Goal: Task Accomplishment & Management: Use online tool/utility

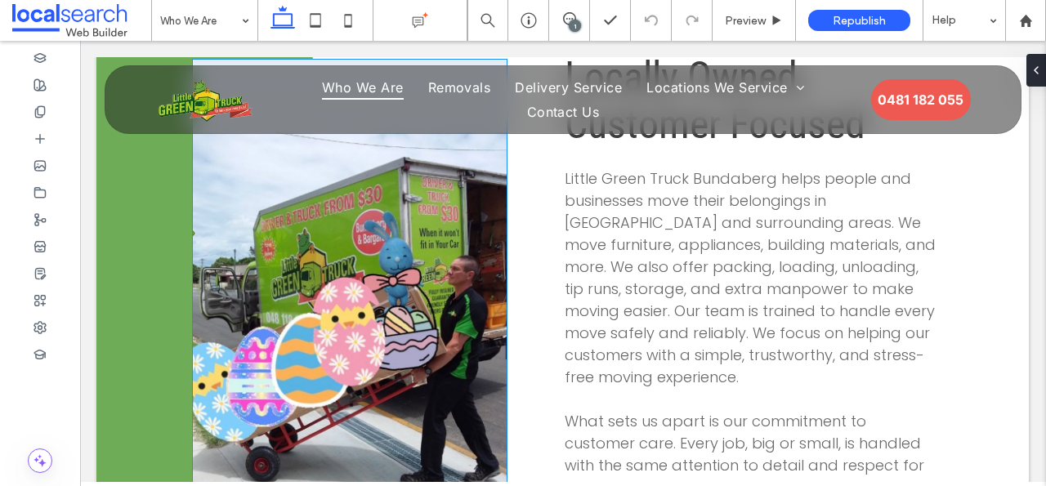
scroll to position [720, 0]
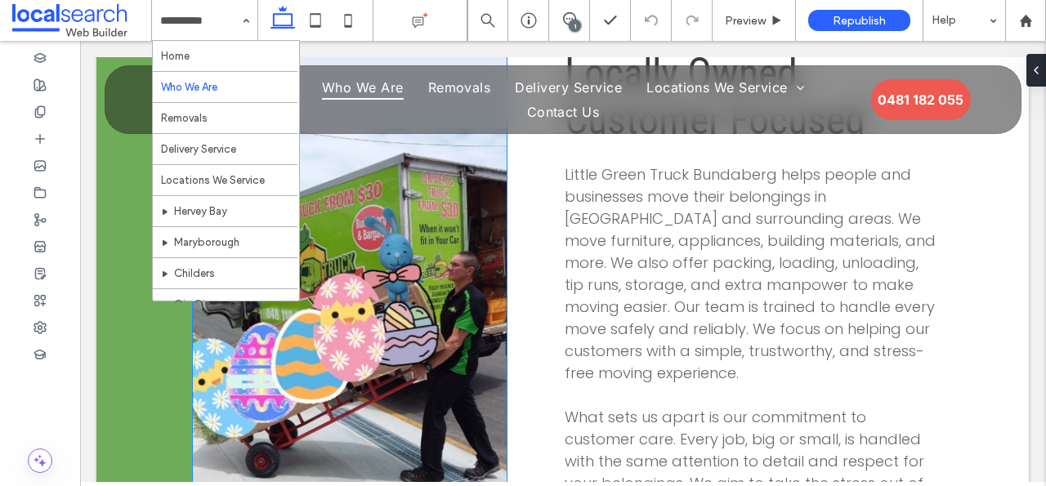
click at [392, 259] on link at bounding box center [350, 301] width 314 height 490
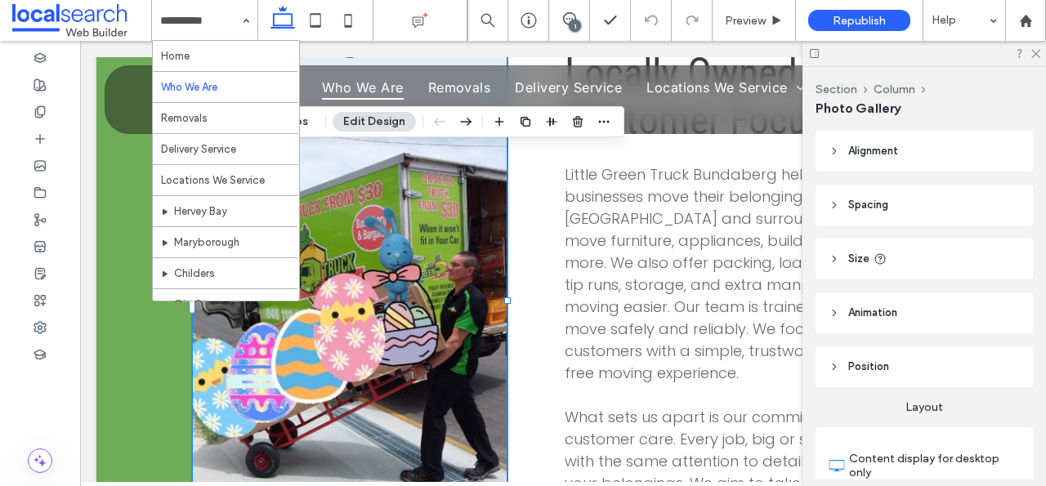
click at [392, 259] on link at bounding box center [350, 301] width 314 height 490
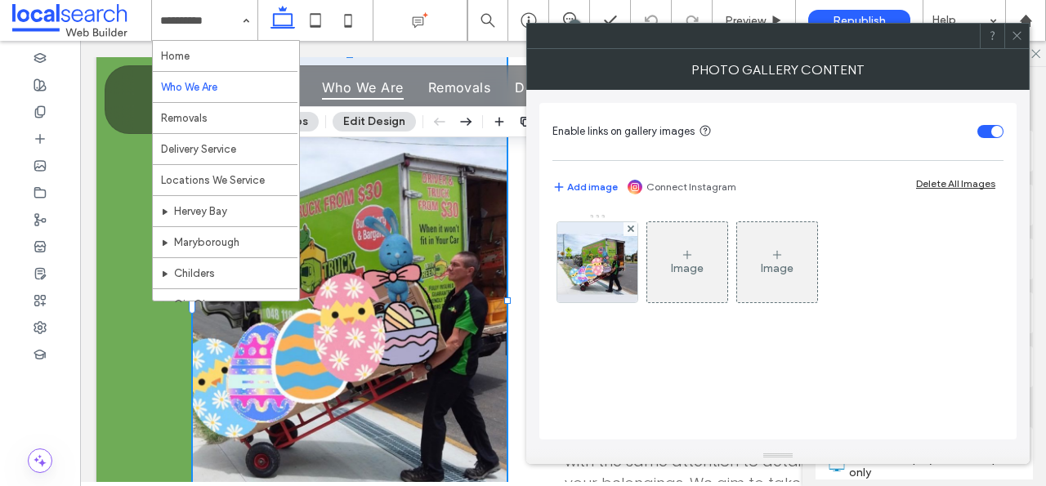
click at [392, 259] on link at bounding box center [350, 301] width 314 height 490
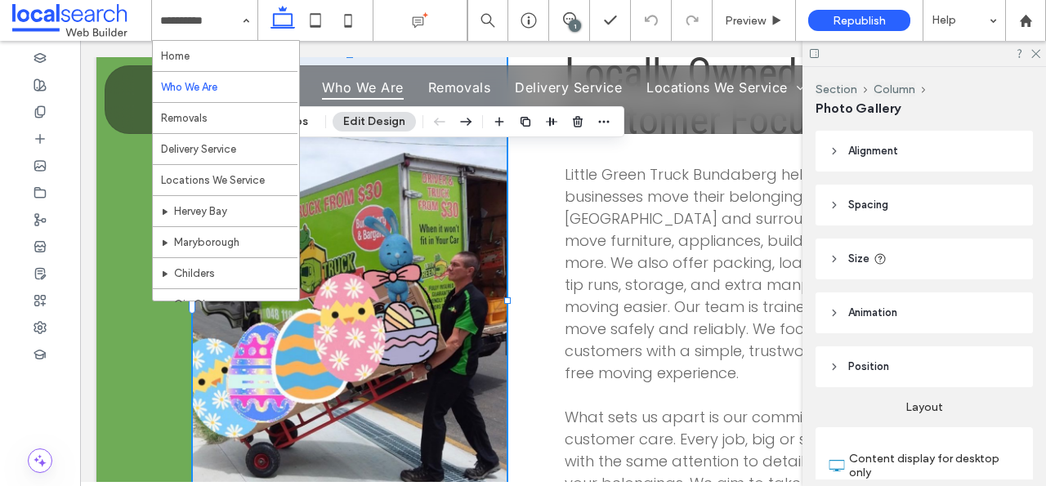
click at [377, 261] on link at bounding box center [350, 301] width 314 height 490
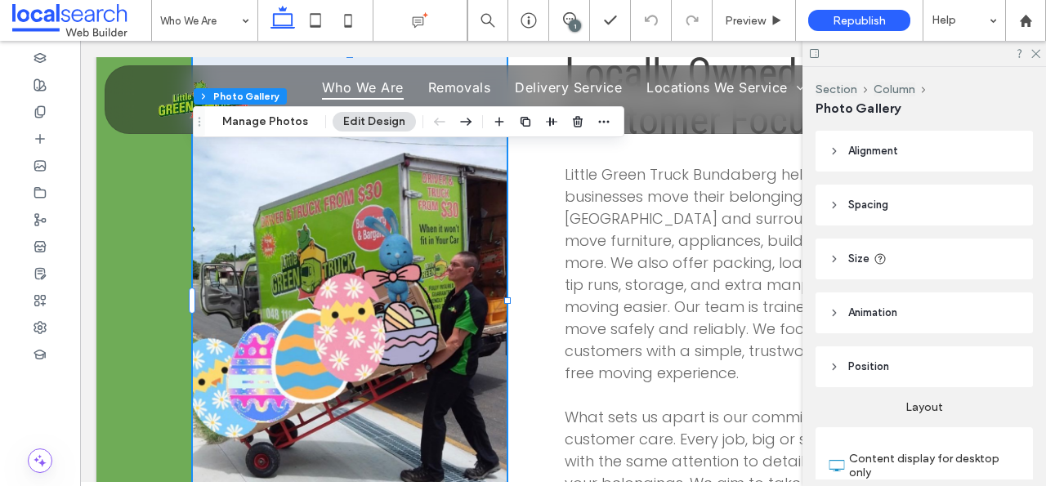
click at [315, 122] on div "Section Column Photo Gallery Manage Photos Edit Design" at bounding box center [408, 121] width 431 height 31
click at [301, 123] on button "Manage Photos" at bounding box center [265, 122] width 107 height 20
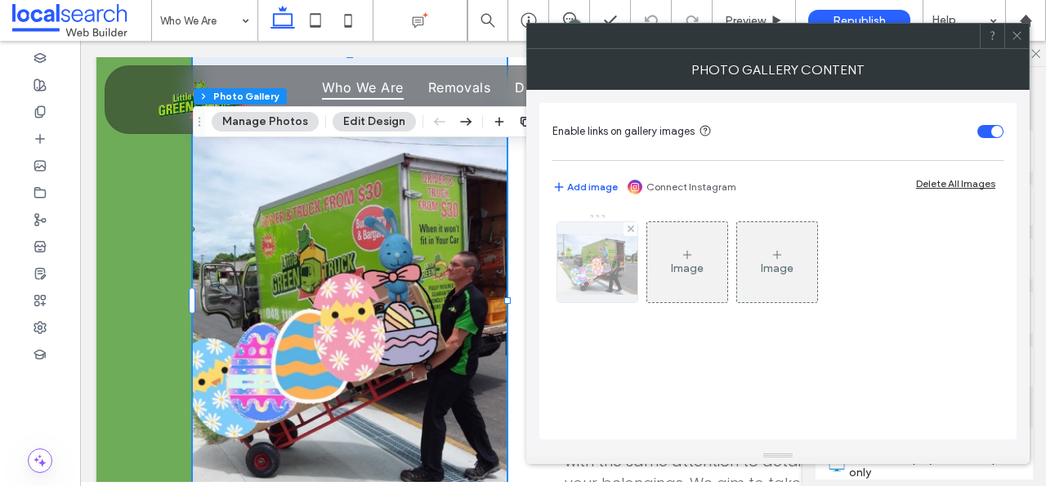
click at [627, 258] on img at bounding box center [597, 262] width 80 height 80
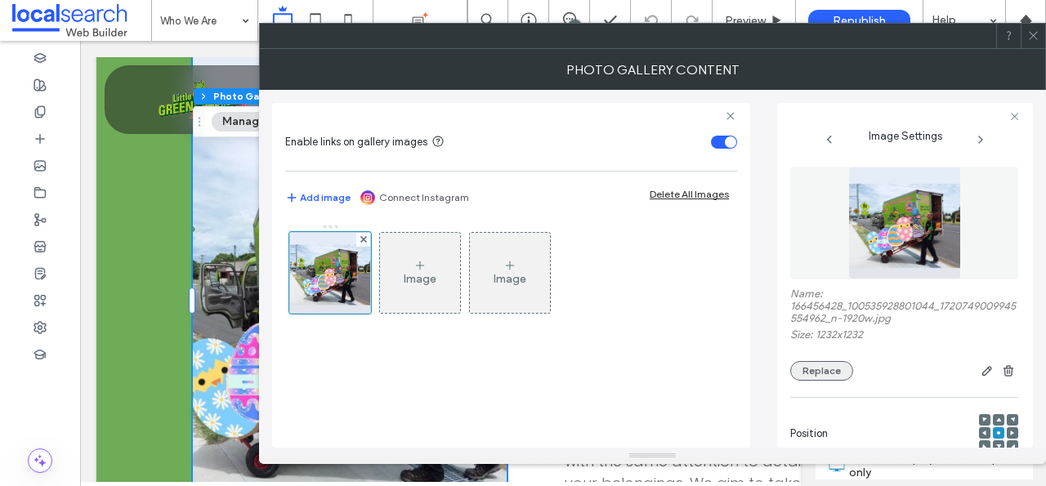
click at [839, 379] on button "Replace" at bounding box center [821, 371] width 63 height 20
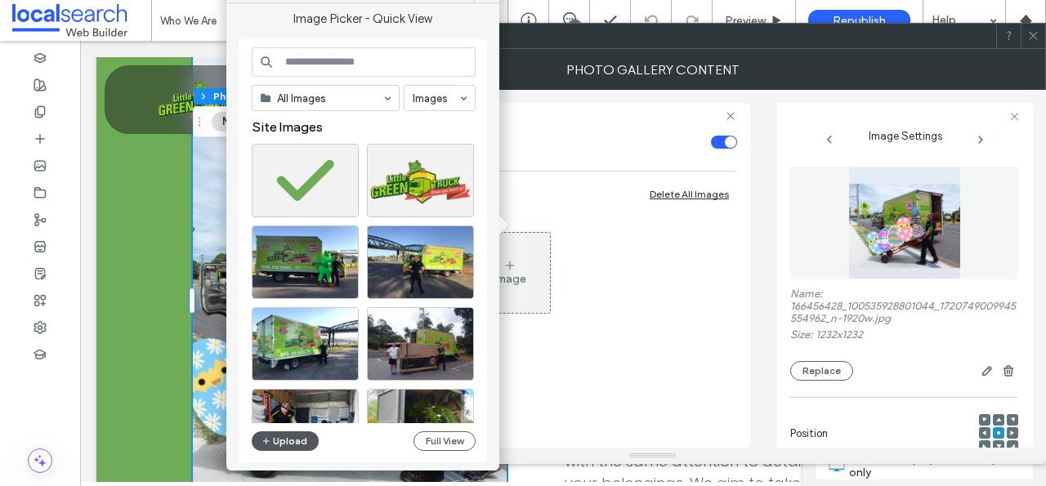
click at [297, 446] on button "Upload" at bounding box center [285, 441] width 67 height 20
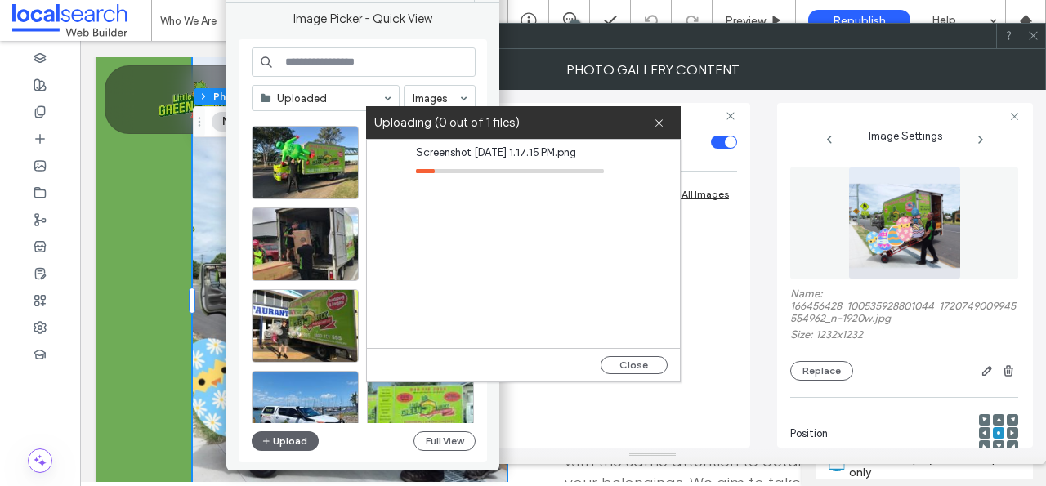
scroll to position [582, 0]
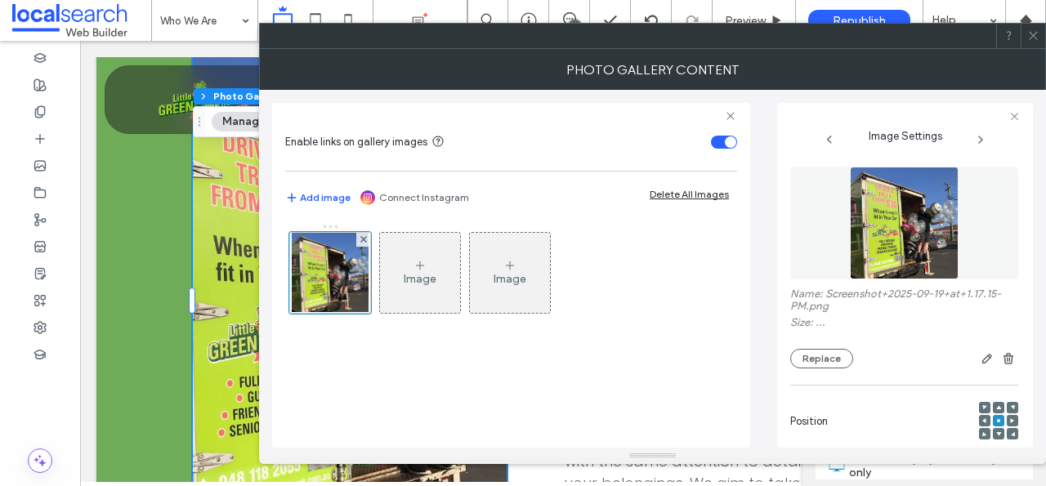
click at [1036, 33] on icon at bounding box center [1033, 35] width 12 height 12
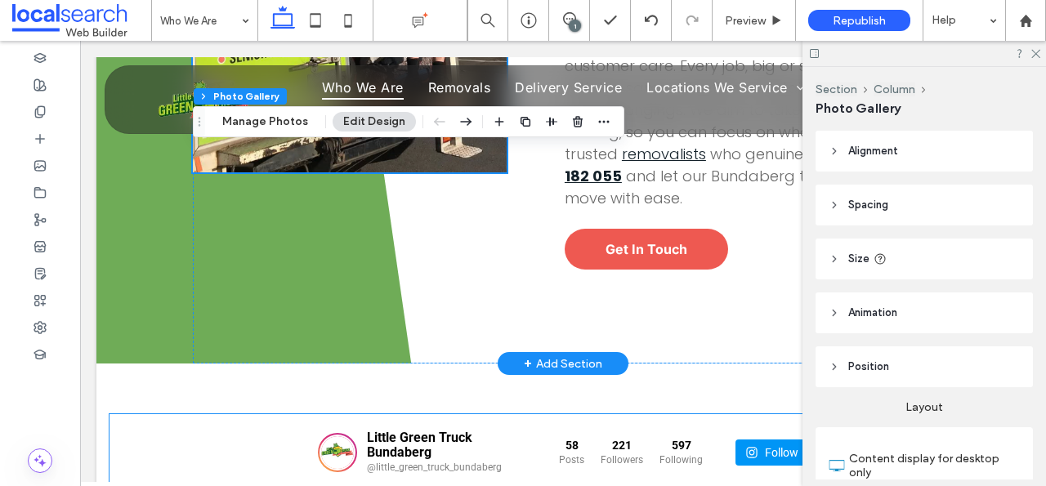
scroll to position [801, 0]
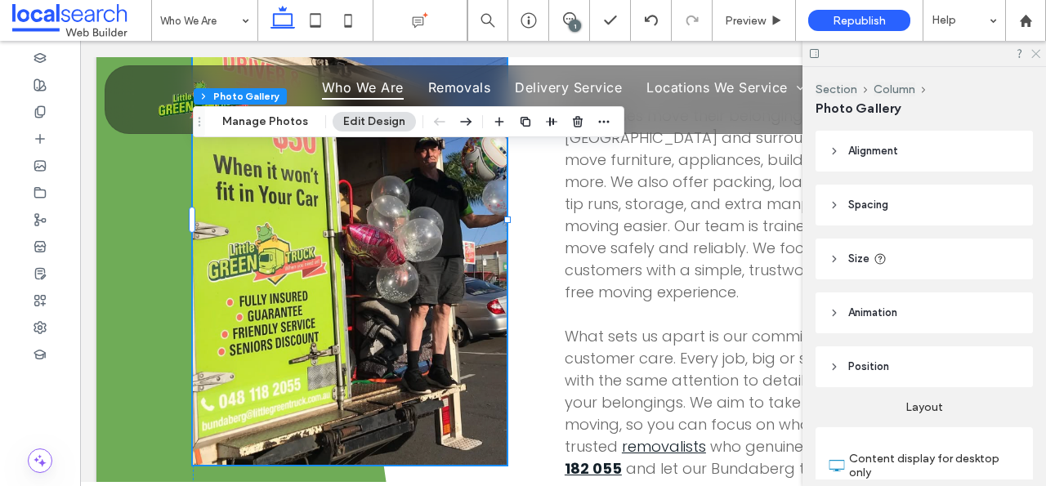
click at [1034, 50] on icon at bounding box center [1034, 52] width 11 height 11
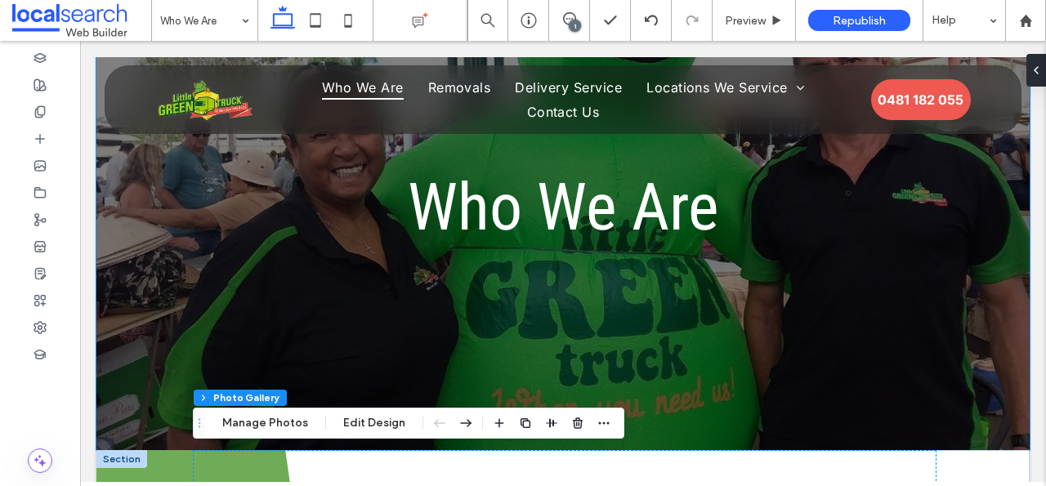
scroll to position [130, 0]
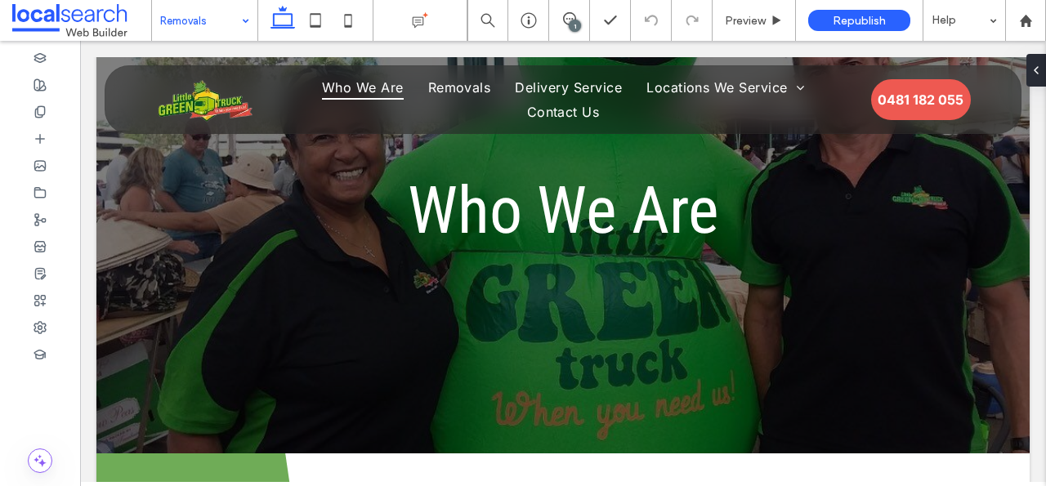
click at [189, 18] on input at bounding box center [200, 20] width 81 height 41
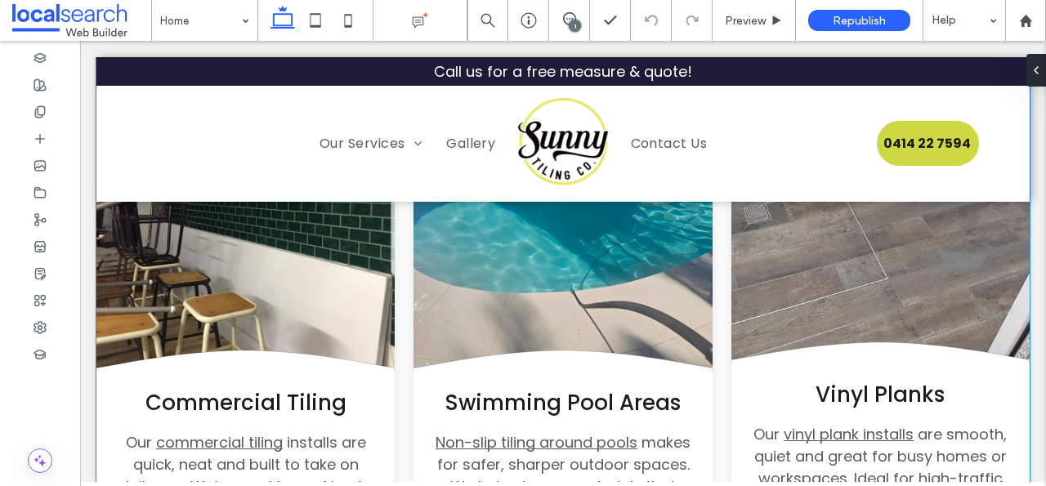
scroll to position [2602, 0]
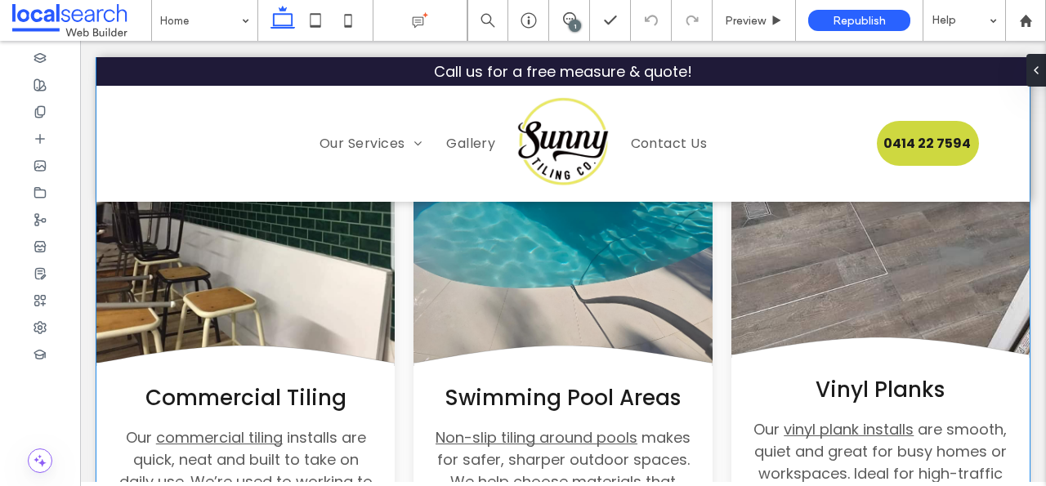
click at [879, 274] on link at bounding box center [880, 205] width 298 height 298
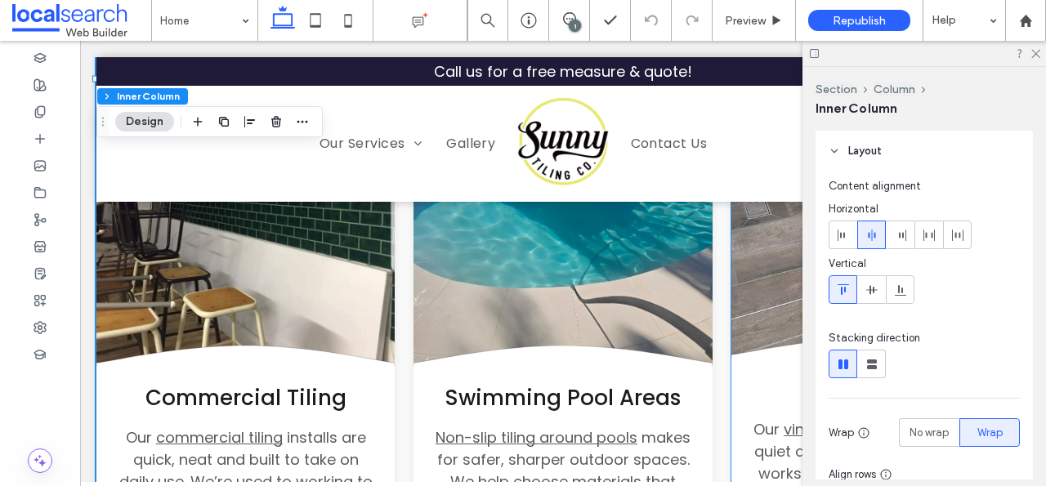
click at [782, 301] on link at bounding box center [880, 205] width 298 height 298
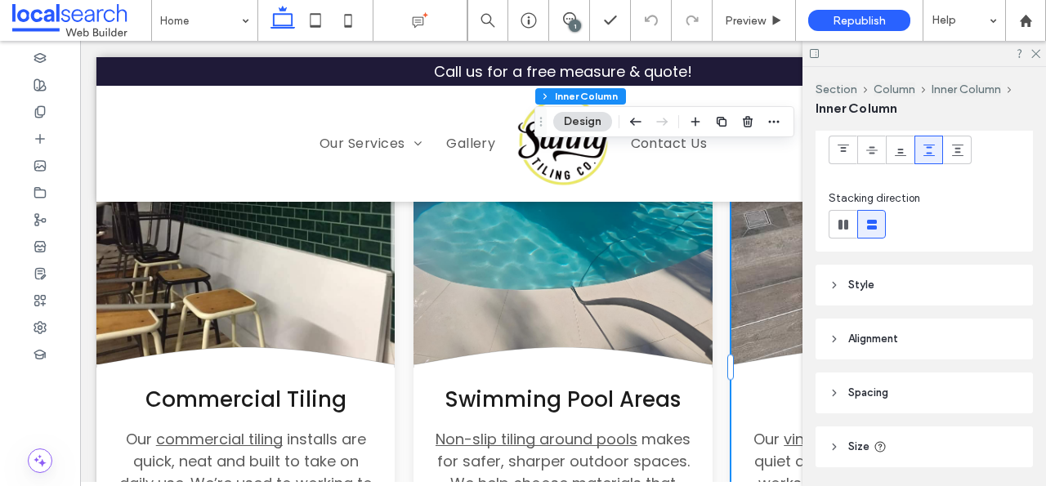
scroll to position [153, 0]
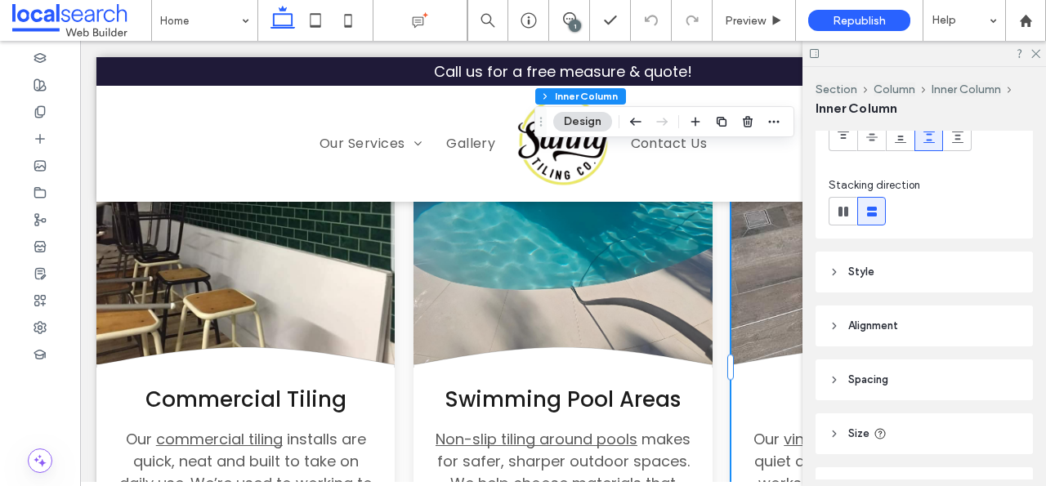
click at [897, 261] on header "Style" at bounding box center [923, 272] width 217 height 41
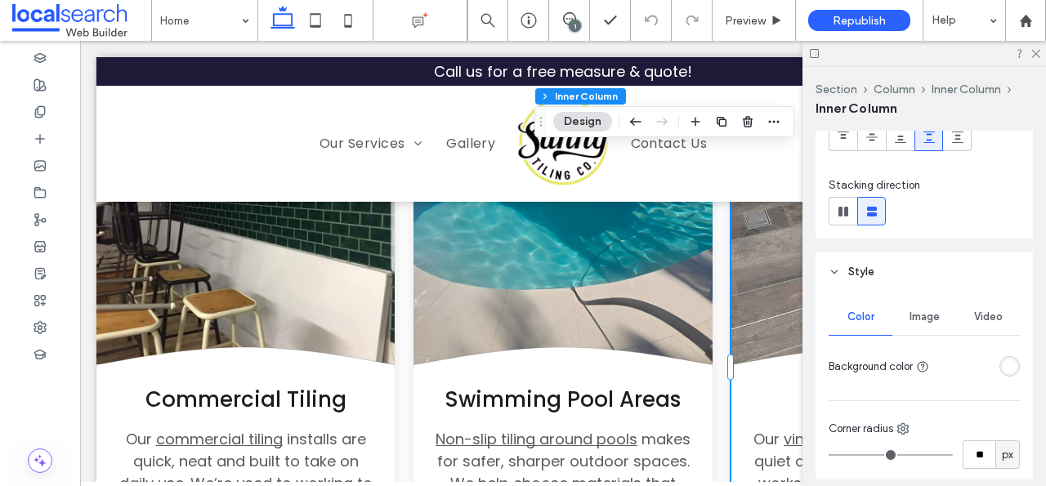
click at [918, 315] on span "Image" at bounding box center [924, 316] width 30 height 13
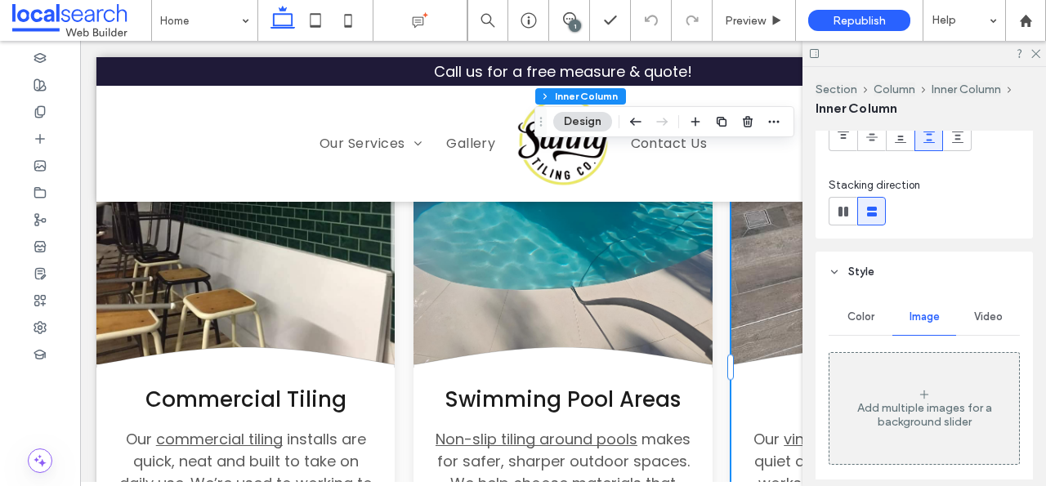
scroll to position [157, 0]
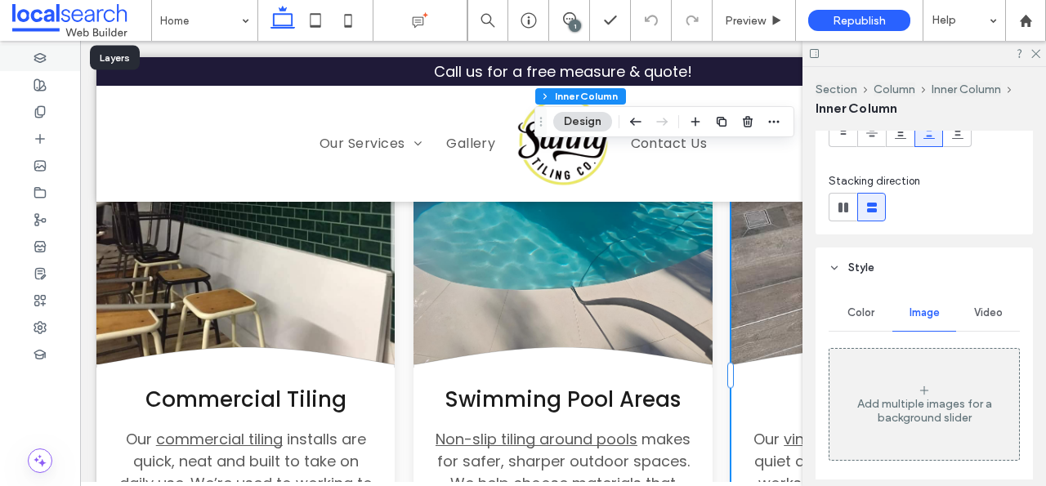
click at [38, 51] on icon at bounding box center [39, 57] width 13 height 13
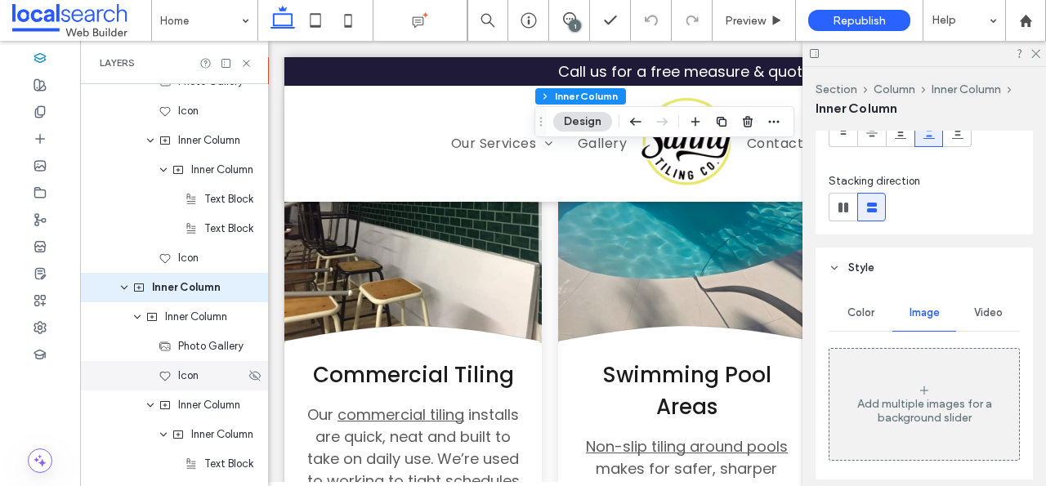
scroll to position [3372, 0]
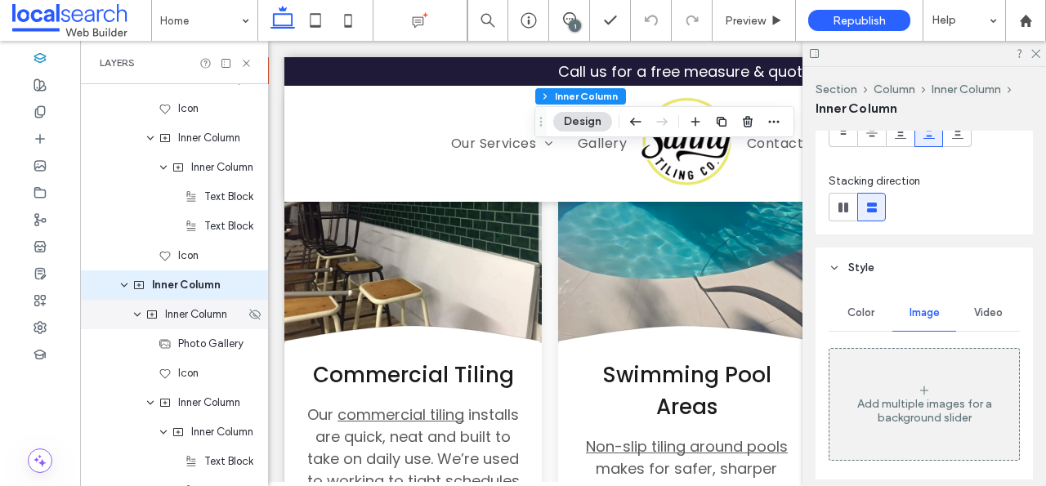
click at [186, 323] on div "Inner Column" at bounding box center [174, 314] width 188 height 29
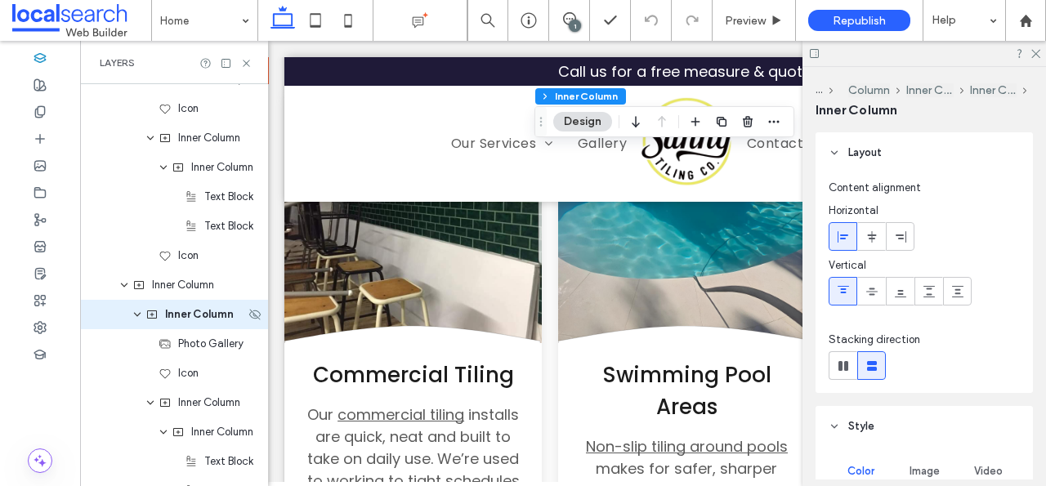
scroll to position [3401, 0]
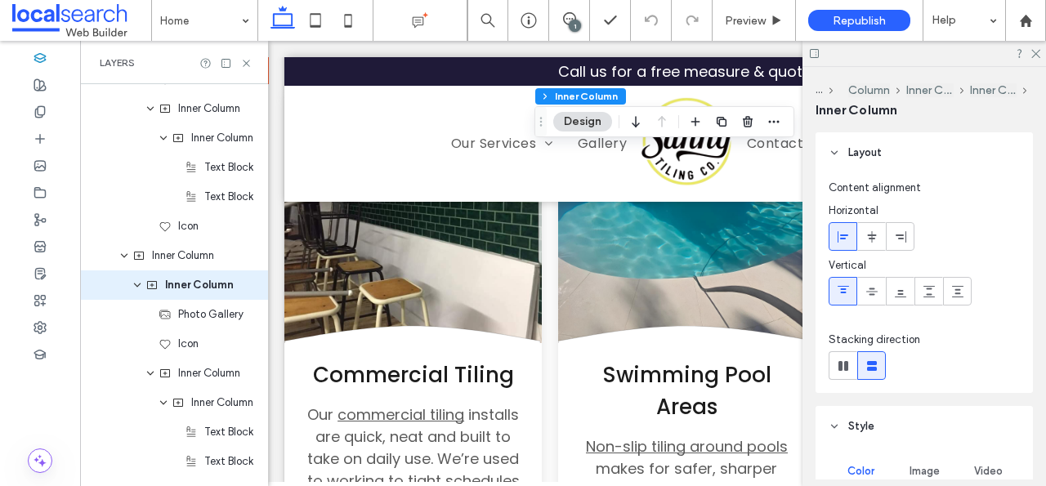
click at [925, 462] on div "Image" at bounding box center [924, 471] width 64 height 36
click at [925, 470] on span "Image" at bounding box center [924, 471] width 30 height 13
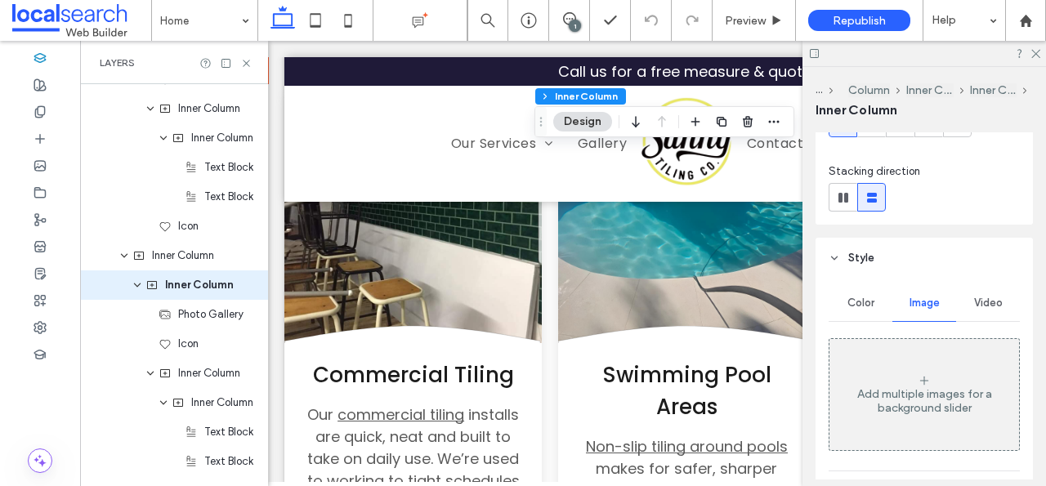
scroll to position [176, 0]
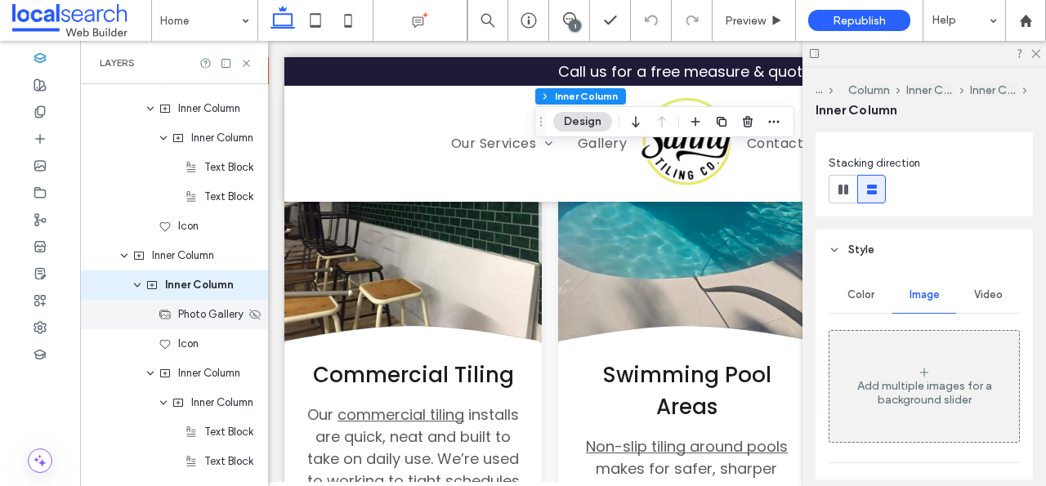
click at [214, 318] on span "Photo Gallery" at bounding box center [210, 314] width 65 height 16
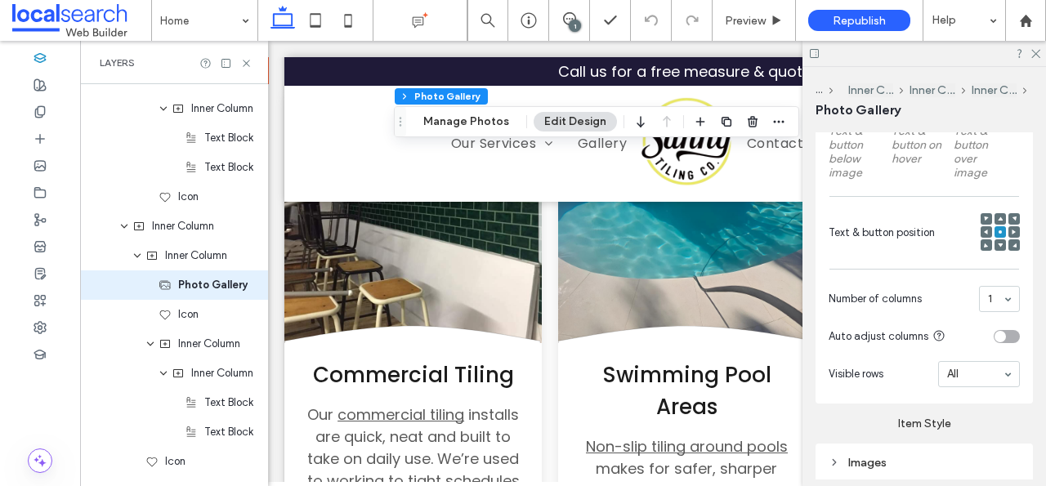
scroll to position [591, 0]
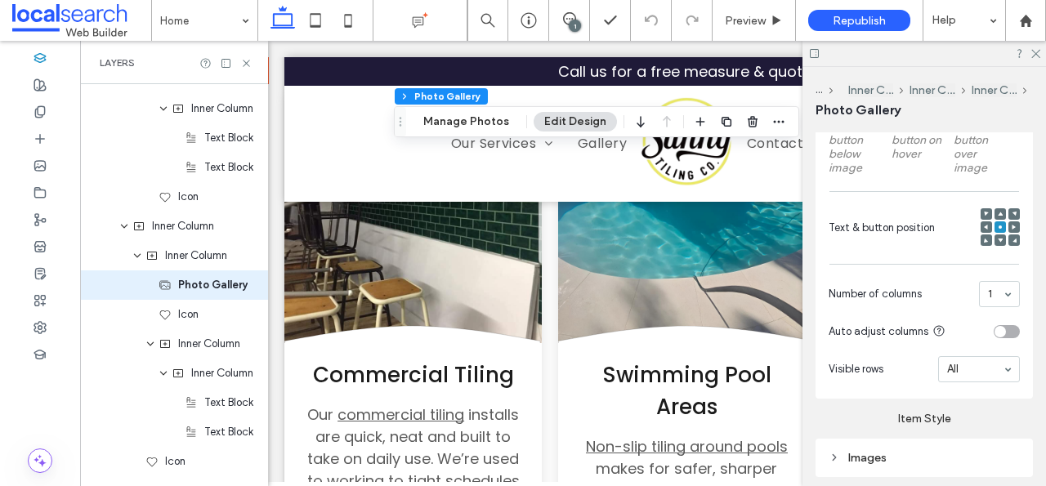
click at [886, 460] on div "Images" at bounding box center [923, 458] width 191 height 14
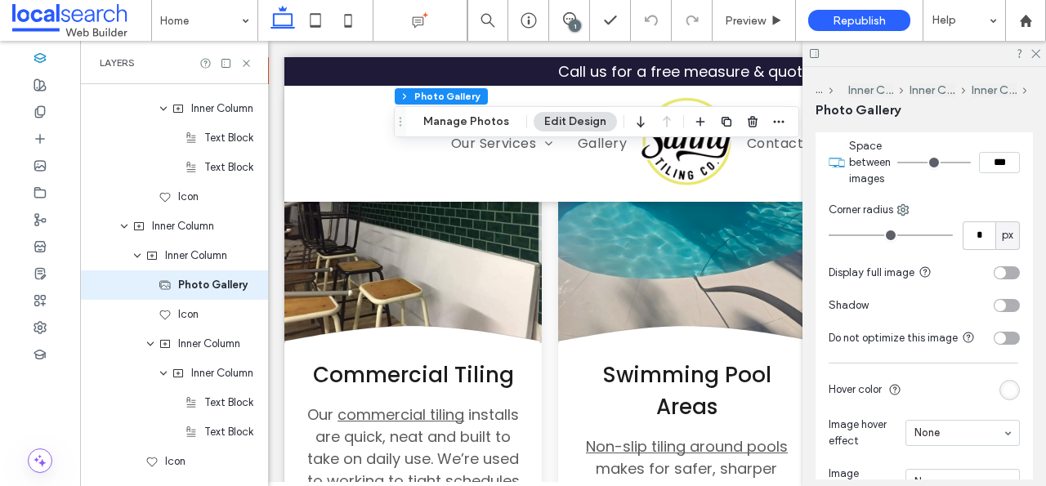
scroll to position [1032, 0]
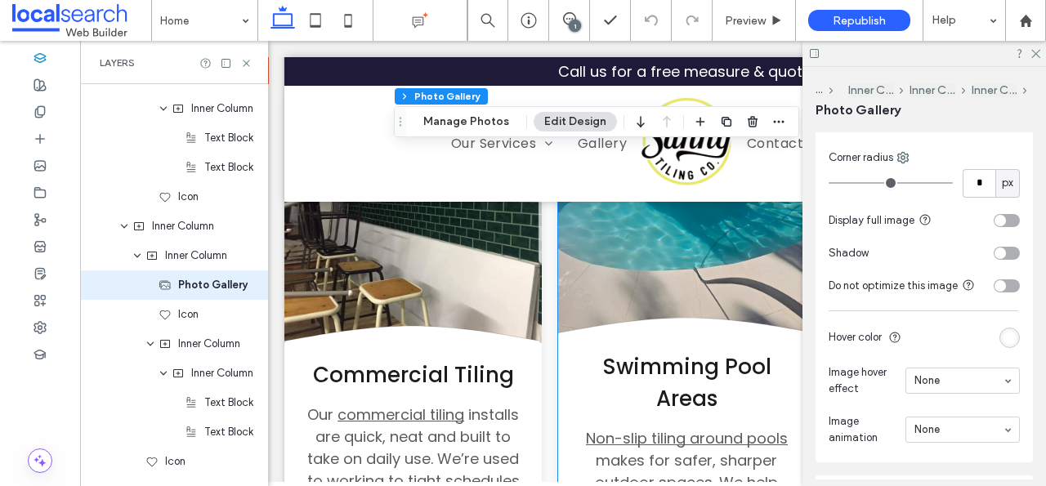
click at [743, 277] on link at bounding box center [686, 206] width 257 height 257
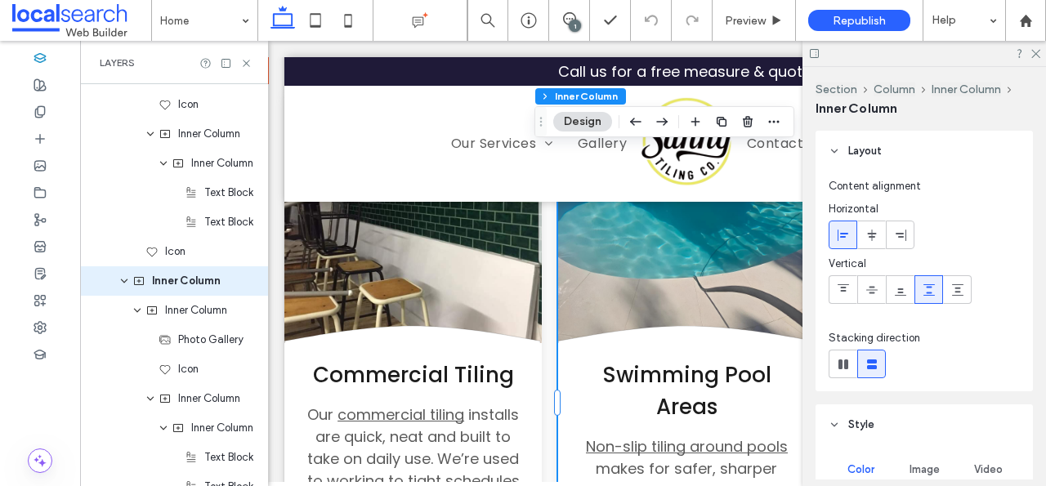
scroll to position [3107, 0]
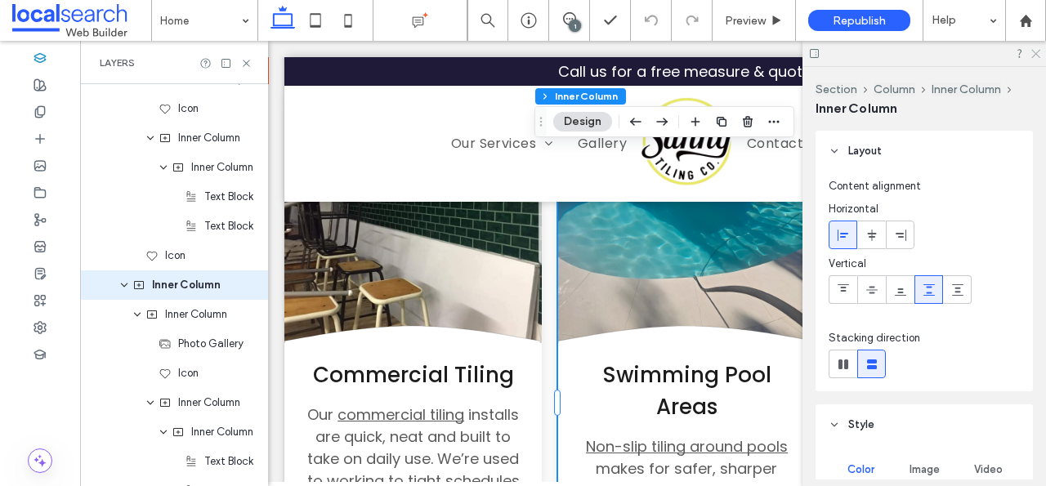
click at [1038, 57] on icon at bounding box center [1034, 52] width 11 height 11
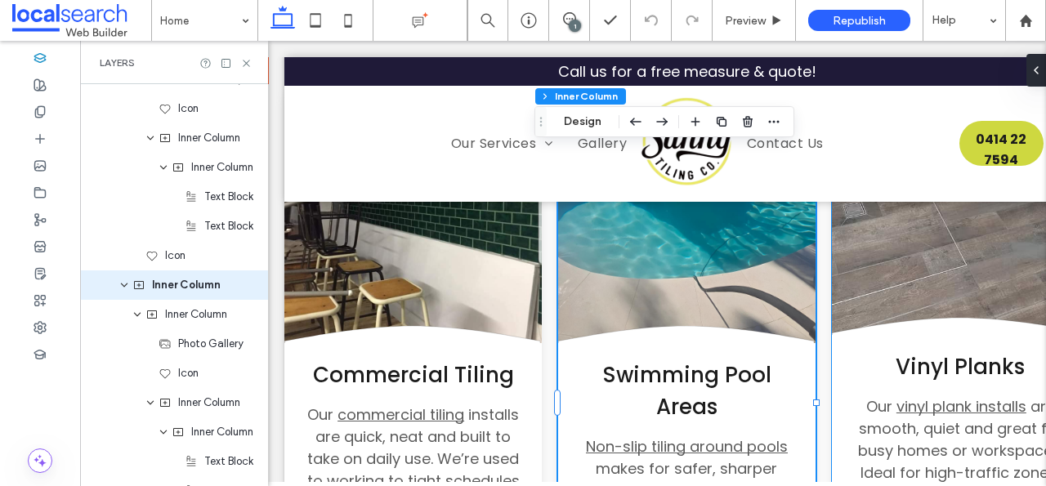
click at [900, 318] on icon at bounding box center [960, 327] width 257 height 18
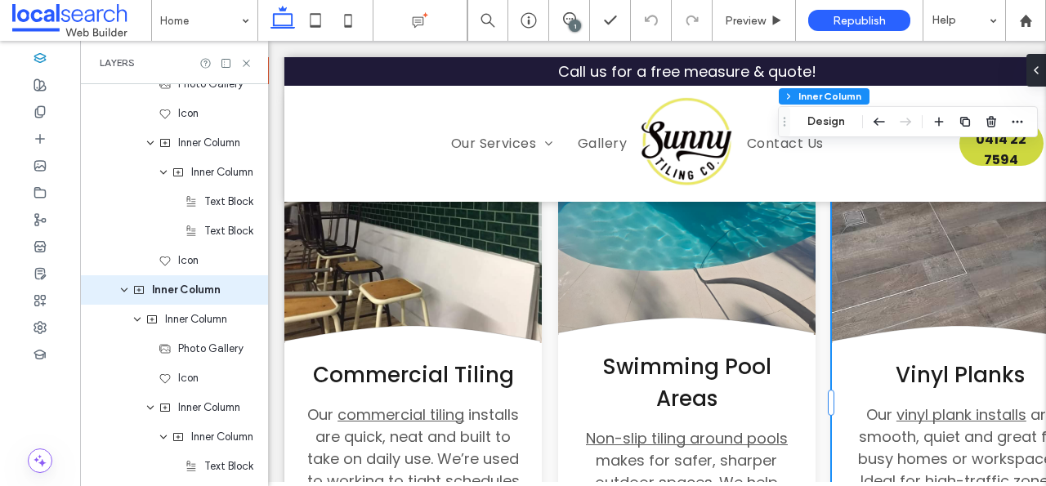
scroll to position [3372, 0]
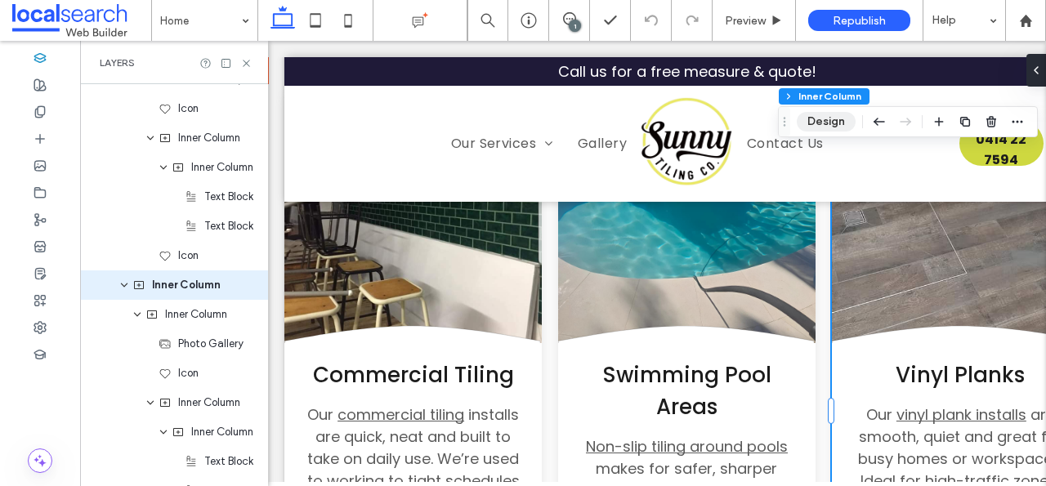
click at [837, 122] on button "Design" at bounding box center [825, 122] width 59 height 20
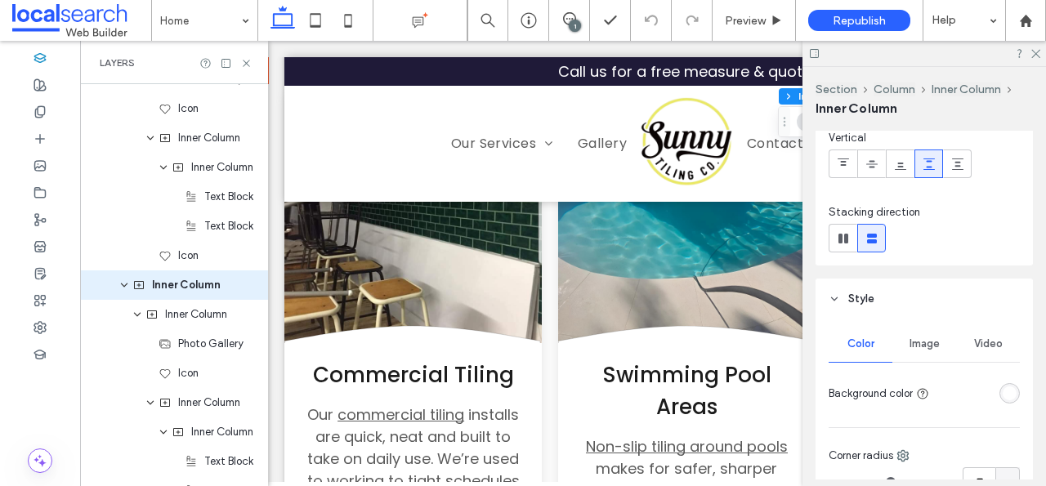
scroll to position [132, 0]
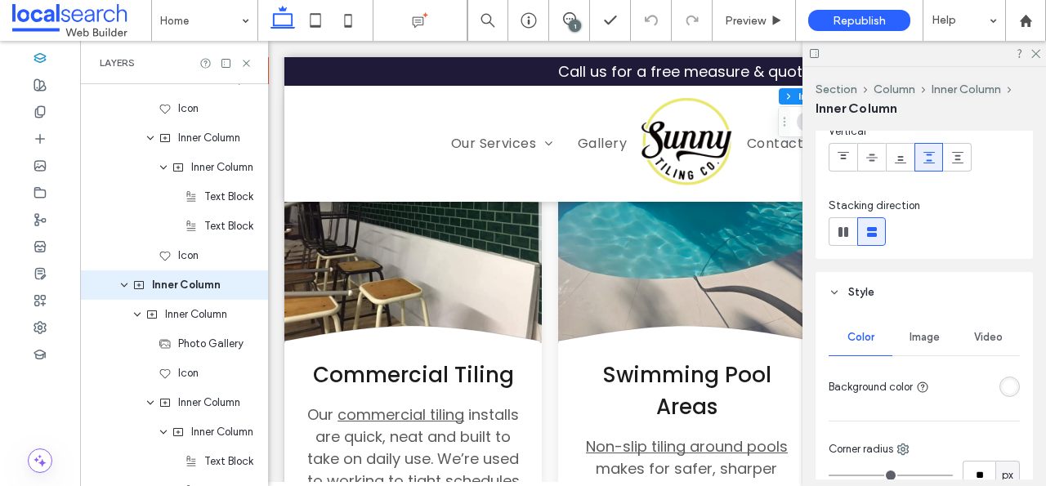
click at [910, 333] on span "Image" at bounding box center [924, 337] width 30 height 13
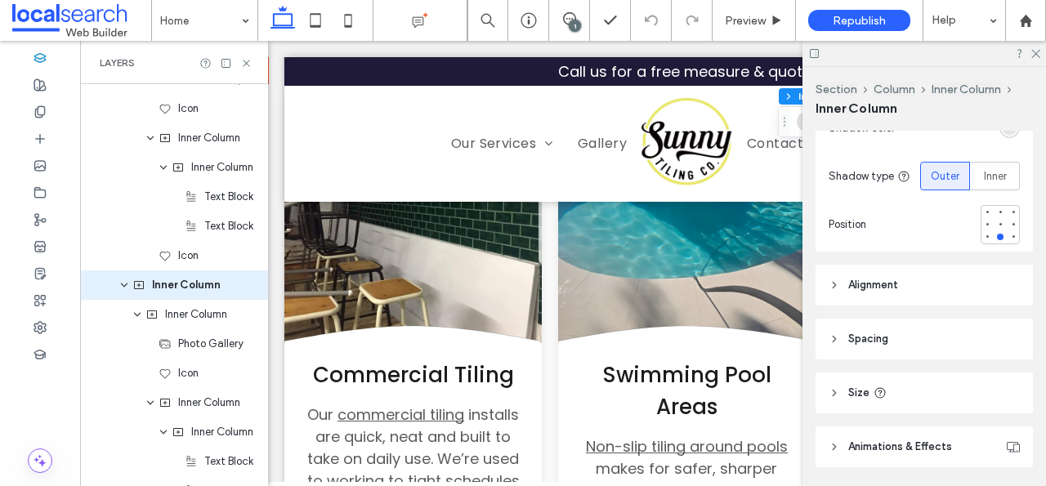
scroll to position [876, 0]
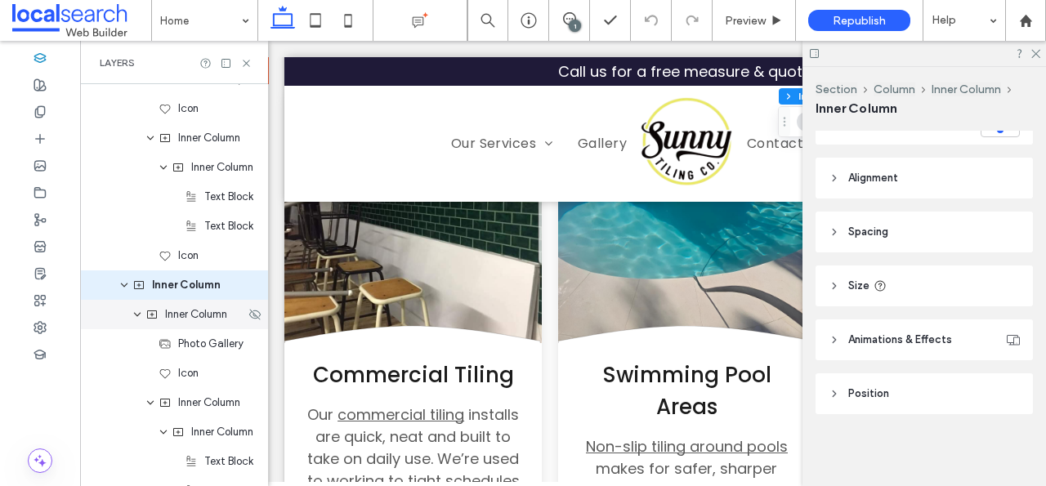
click at [186, 318] on span "Inner Column" at bounding box center [196, 314] width 62 height 16
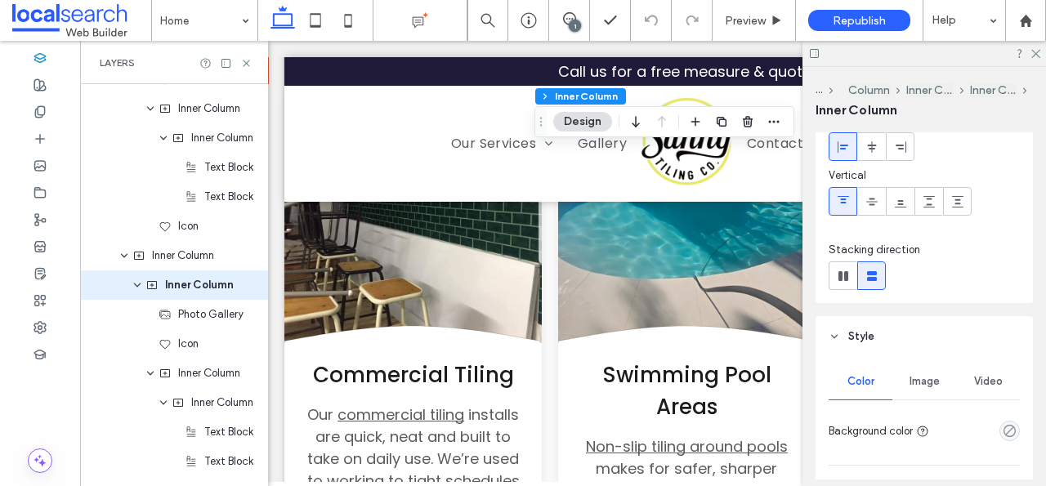
scroll to position [150, 0]
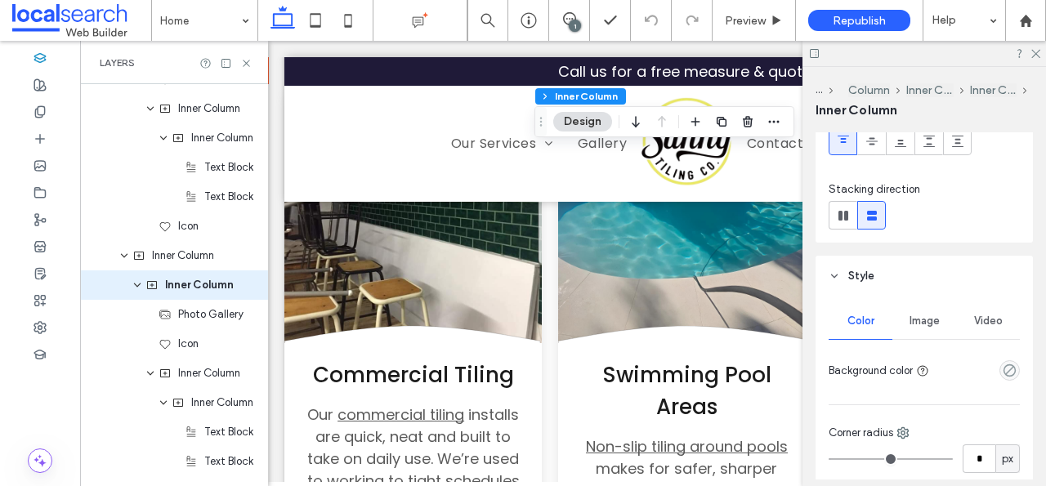
click at [916, 331] on div "Image" at bounding box center [924, 321] width 64 height 36
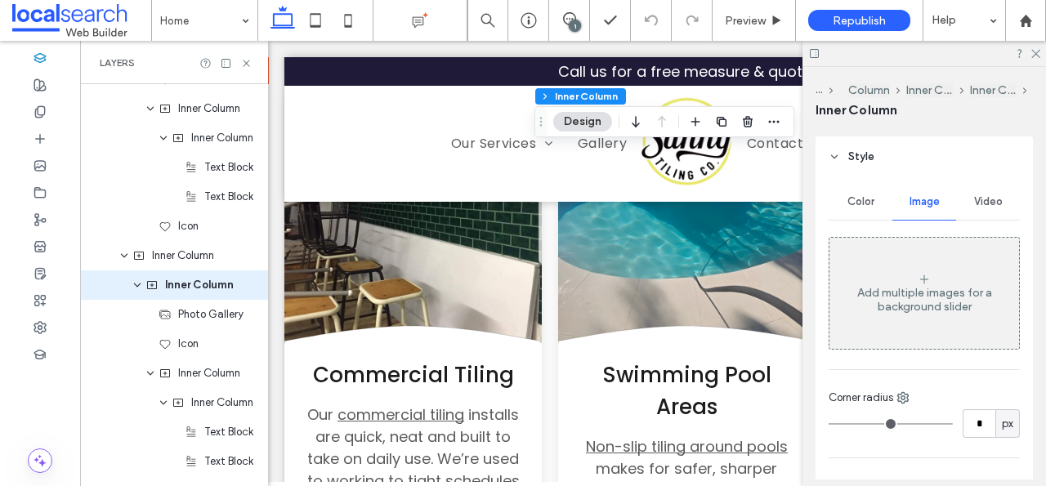
scroll to position [319, 0]
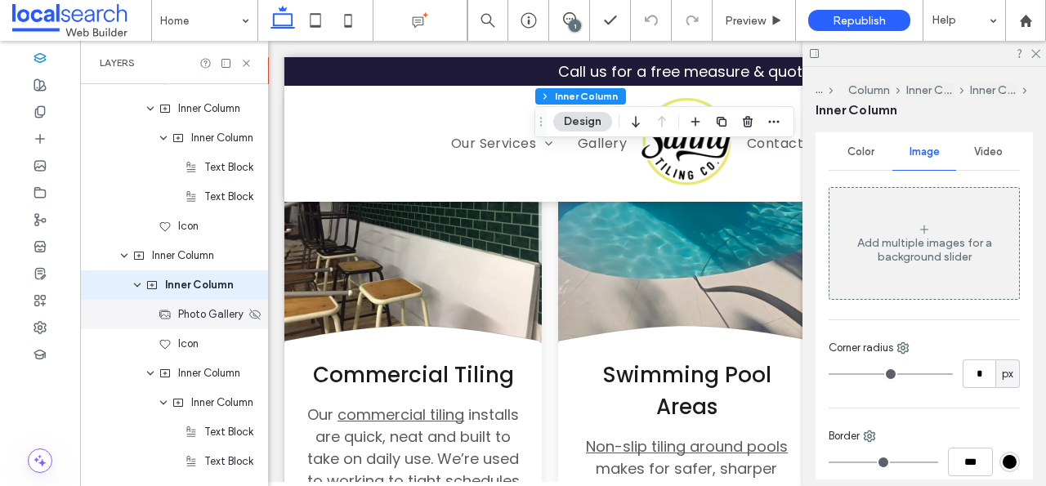
click at [198, 320] on span "Photo Gallery" at bounding box center [210, 314] width 65 height 16
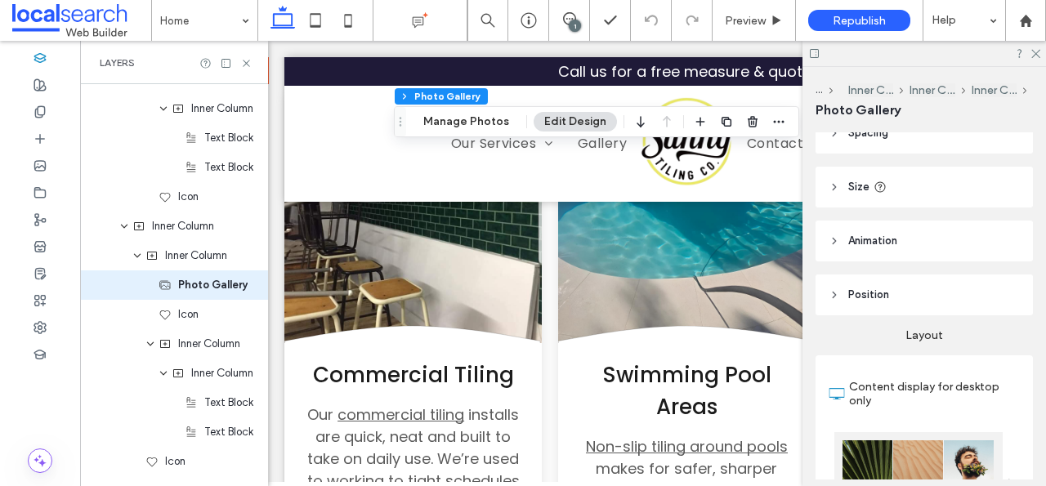
scroll to position [0, 0]
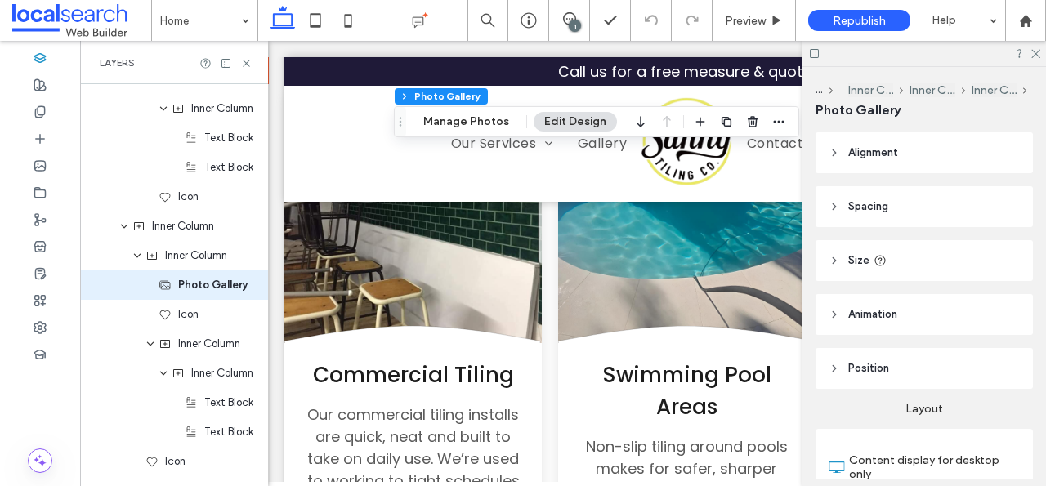
click at [836, 257] on icon at bounding box center [833, 260] width 11 height 11
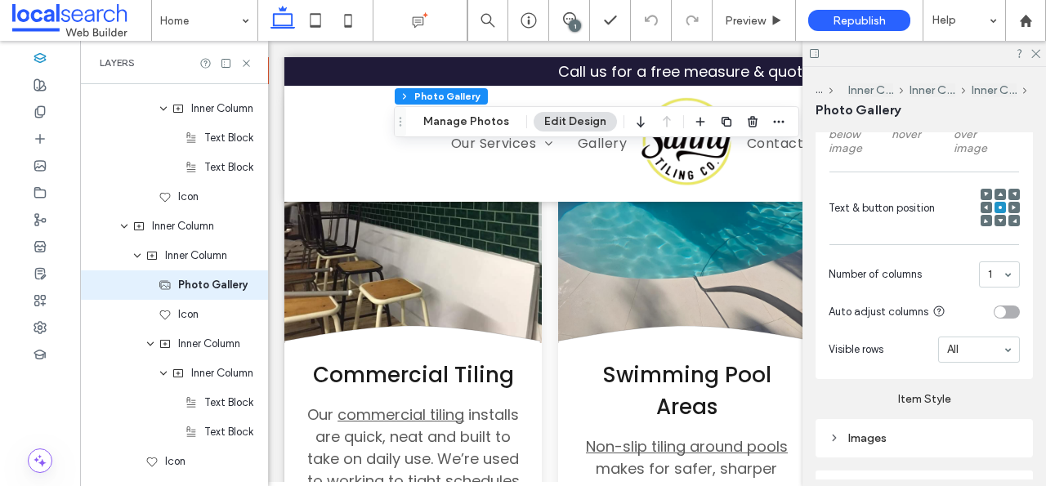
scroll to position [752, 0]
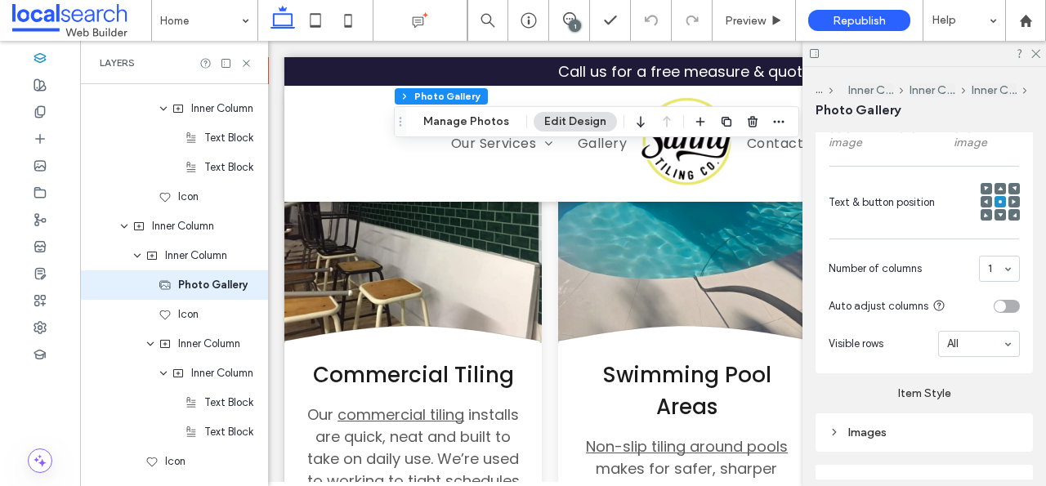
click at [939, 444] on div "Images" at bounding box center [923, 432] width 217 height 38
click at [939, 423] on div "Images" at bounding box center [923, 432] width 191 height 22
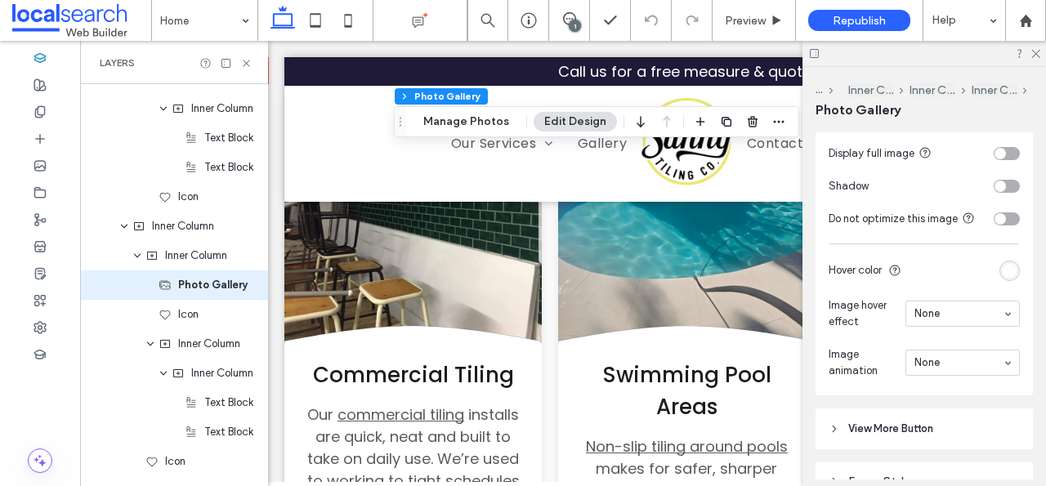
scroll to position [1236, 0]
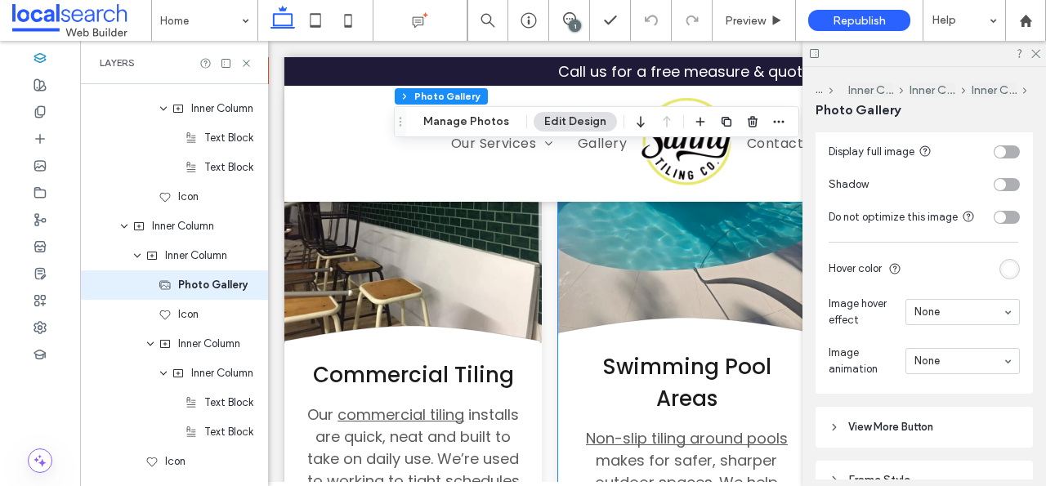
click at [769, 357] on h4 "Swimming Pool Areas" at bounding box center [686, 383] width 226 height 64
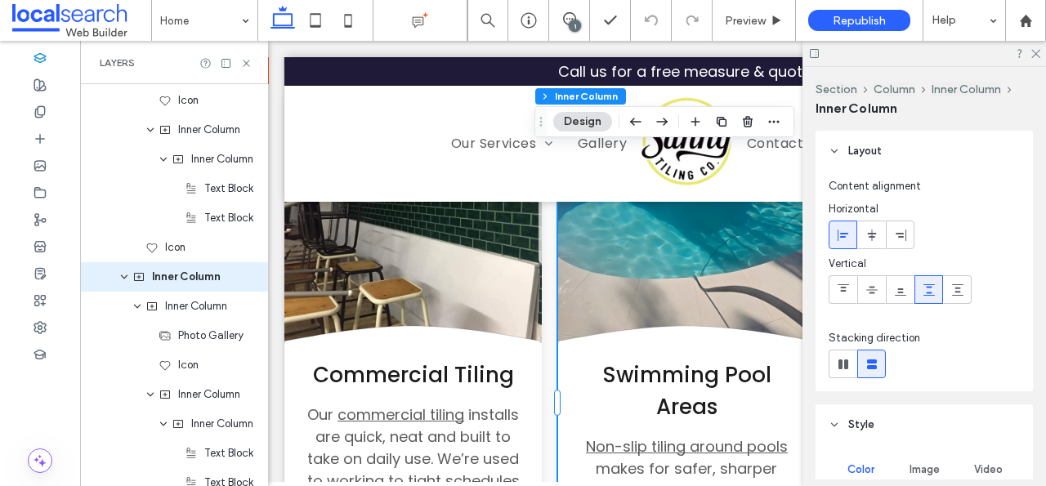
scroll to position [3107, 0]
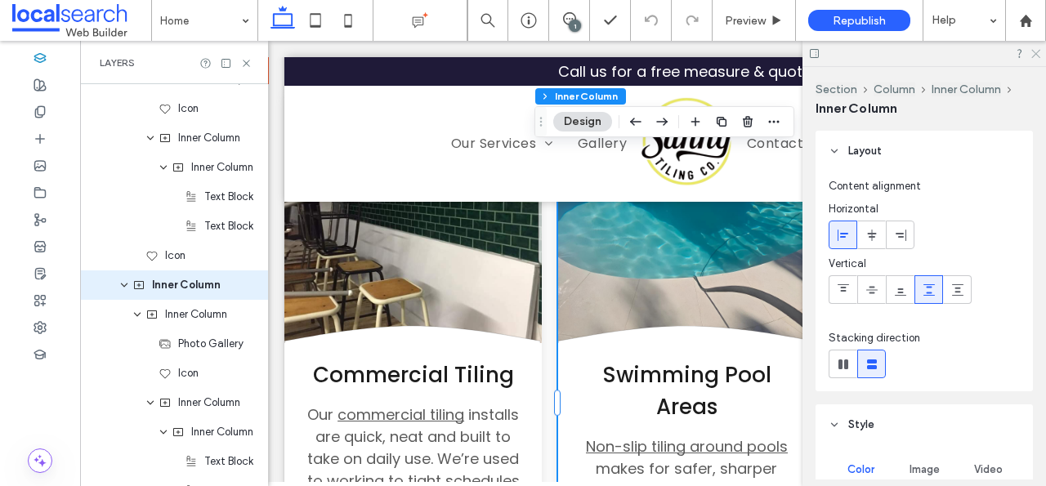
click at [1035, 47] on icon at bounding box center [1034, 52] width 11 height 11
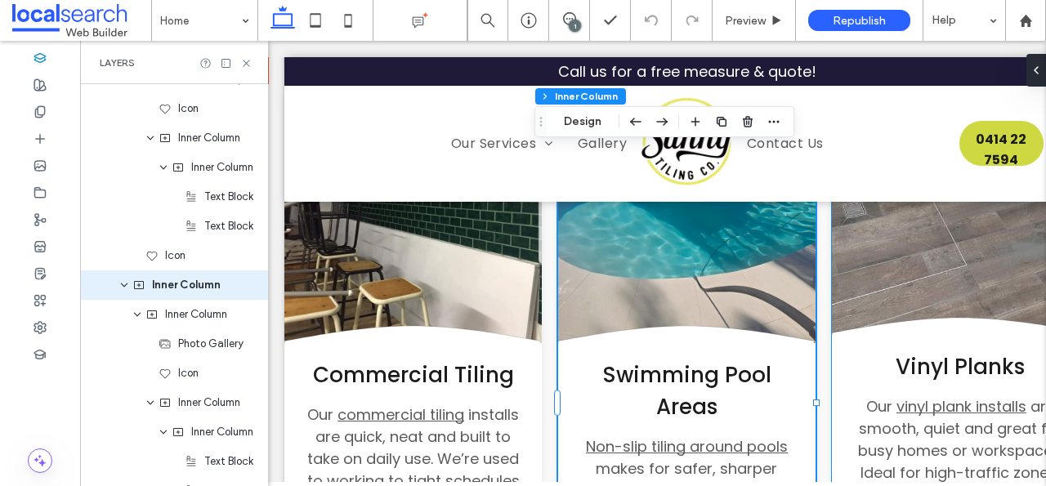
click at [983, 261] on link at bounding box center [960, 206] width 257 height 257
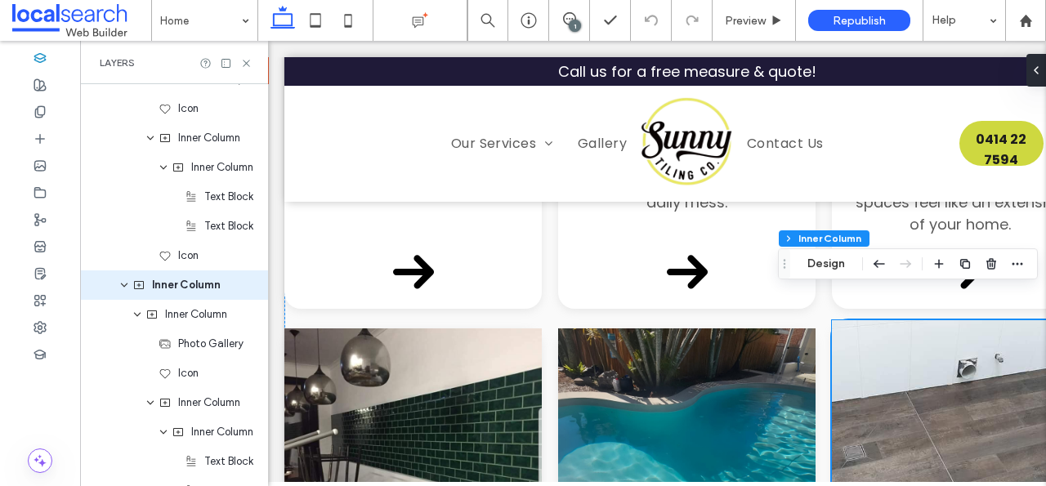
scroll to position [2425, 0]
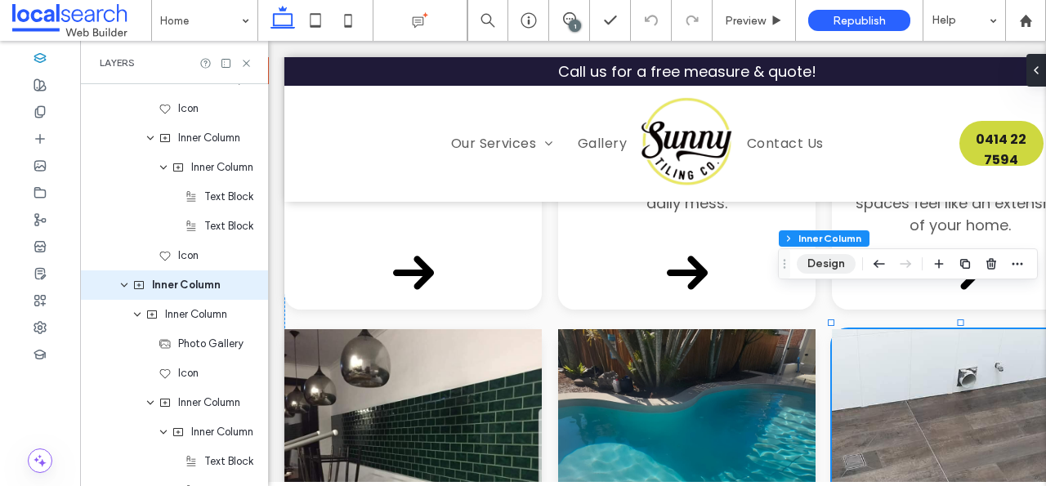
click at [836, 264] on button "Design" at bounding box center [825, 264] width 59 height 20
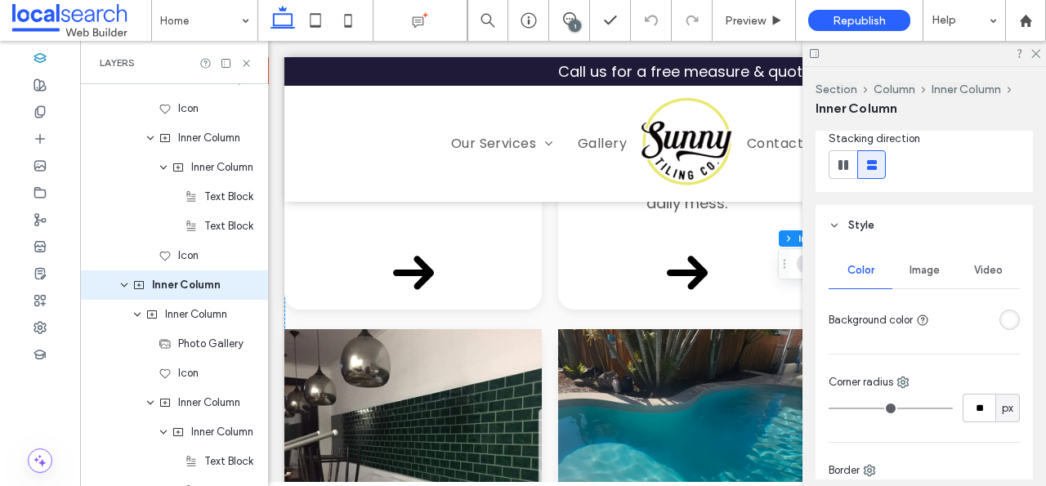
click at [937, 270] on span "Image" at bounding box center [924, 270] width 30 height 13
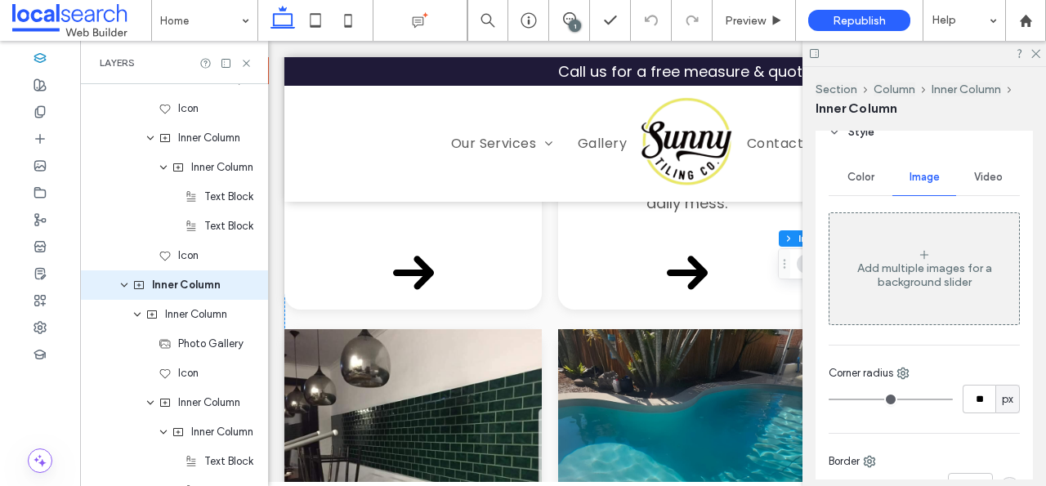
scroll to position [341, 0]
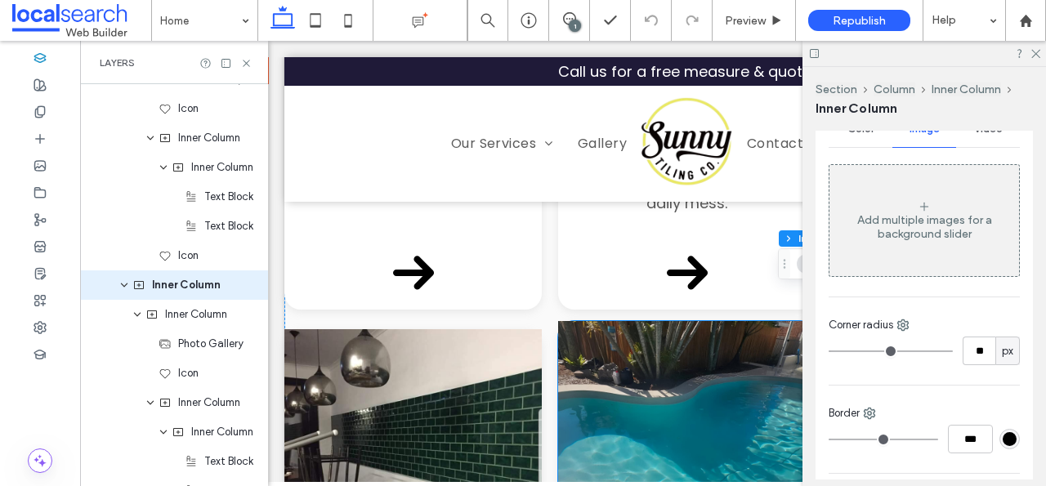
click at [740, 321] on link at bounding box center [686, 449] width 257 height 257
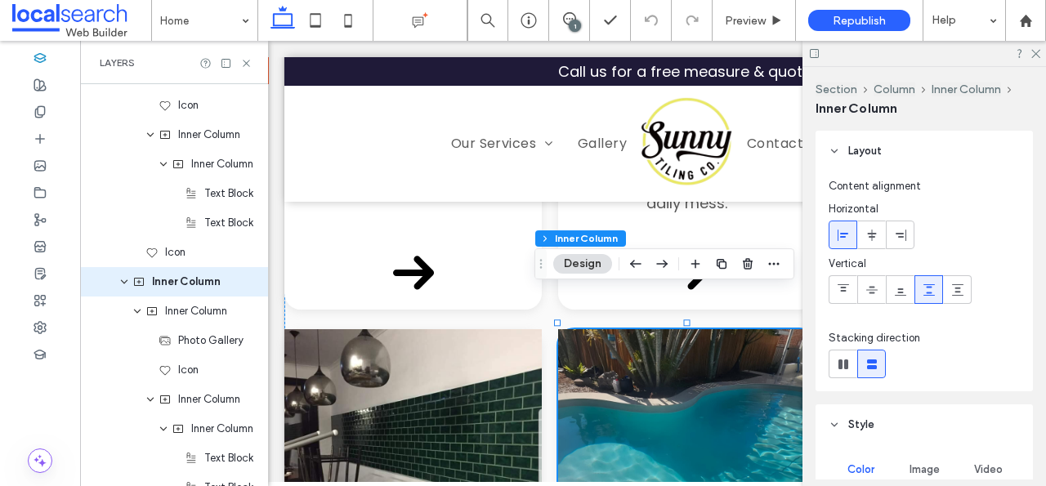
scroll to position [3107, 0]
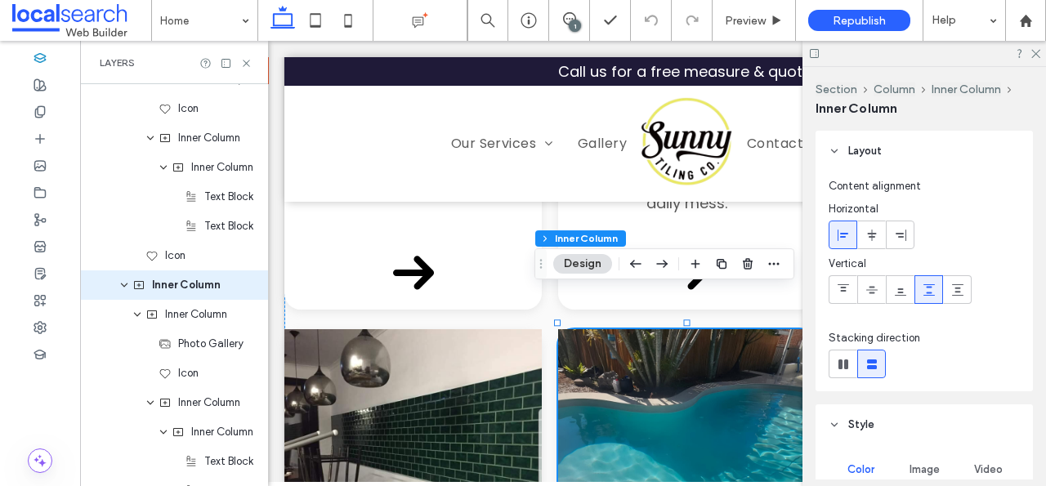
click at [1036, 60] on div at bounding box center [923, 53] width 243 height 25
click at [1036, 52] on use at bounding box center [1035, 54] width 9 height 9
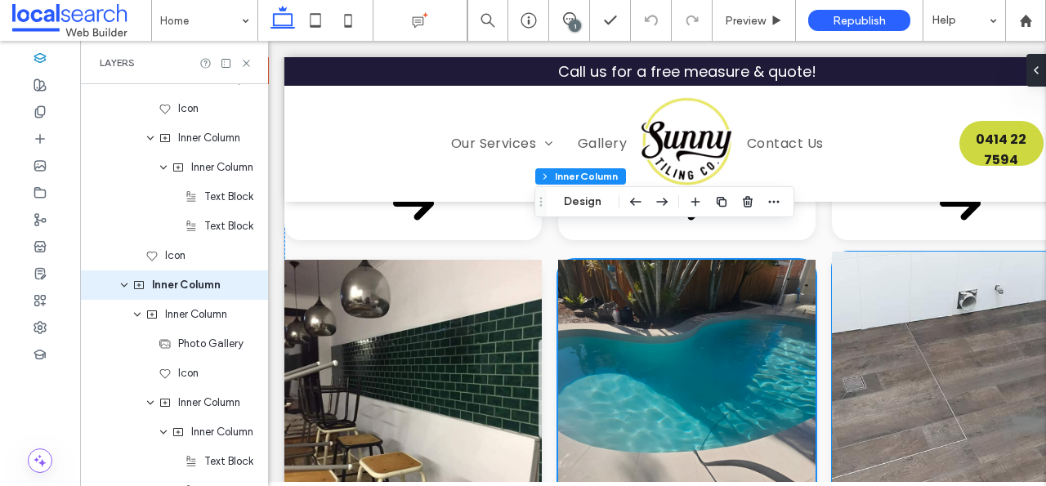
scroll to position [2497, 0]
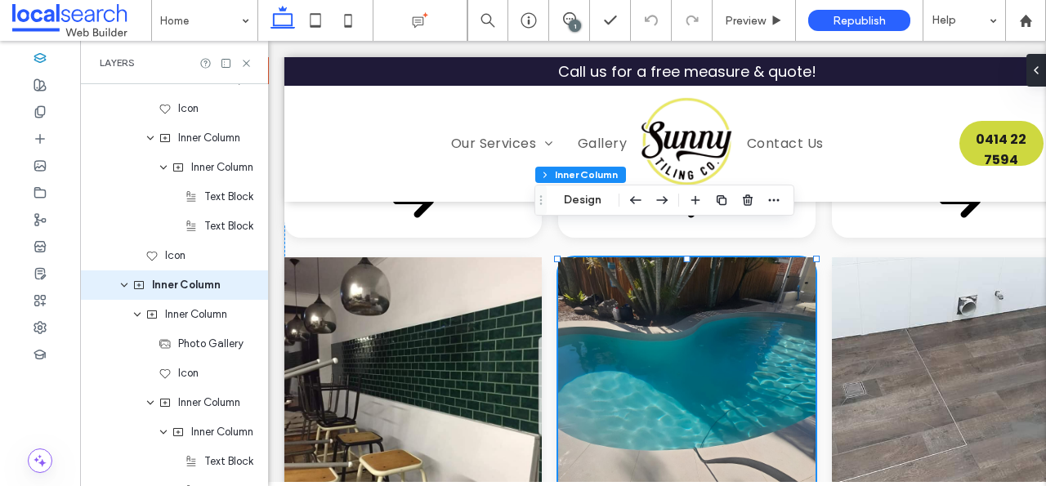
click at [571, 20] on div "1" at bounding box center [575, 26] width 12 height 12
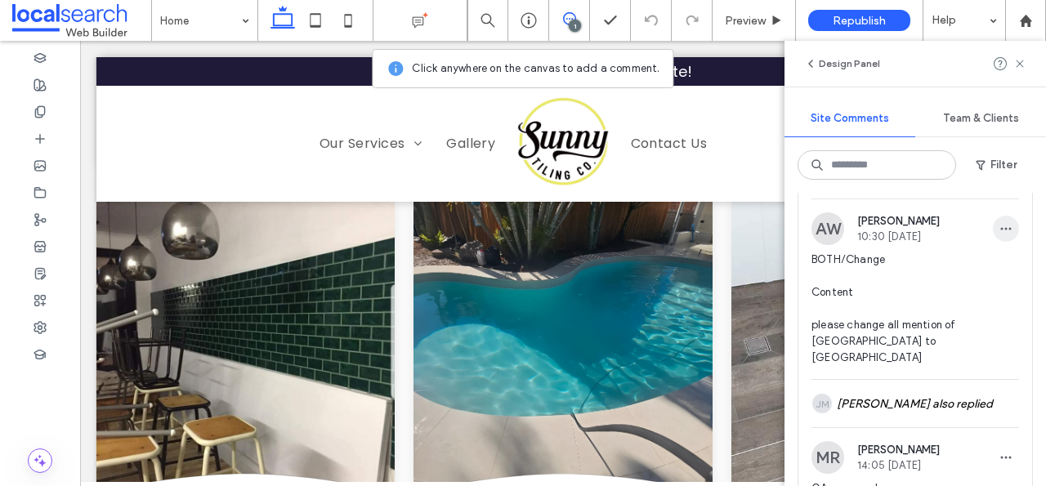
scroll to position [0, 0]
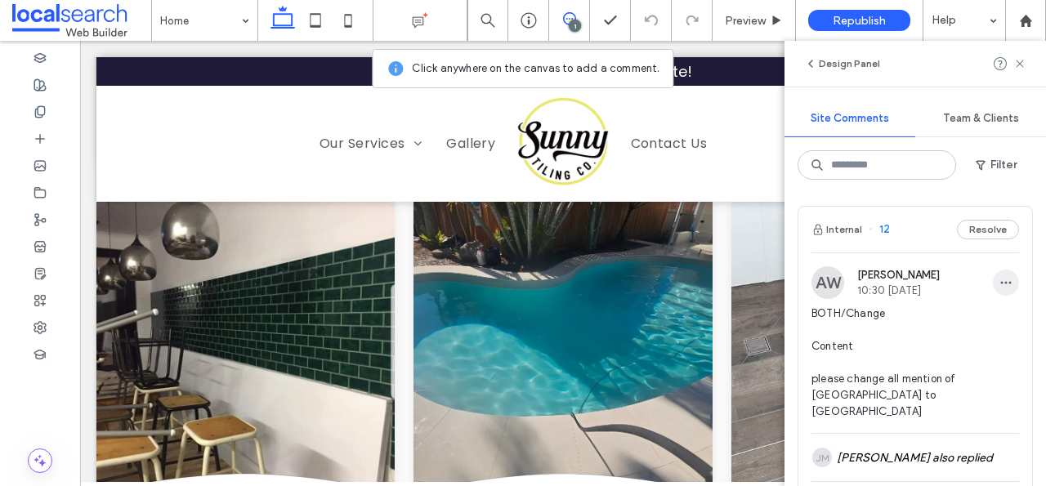
click at [993, 224] on button "Resolve" at bounding box center [988, 230] width 62 height 20
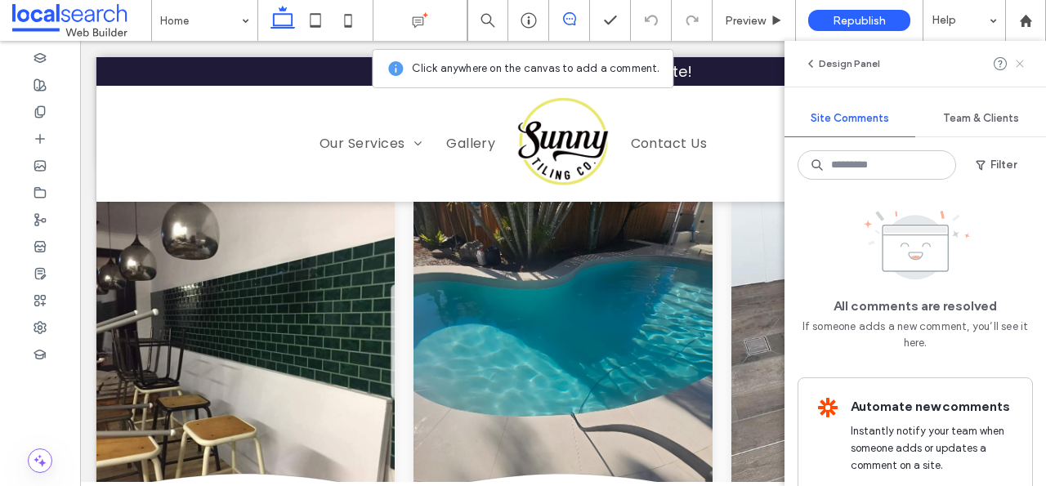
click at [1015, 66] on icon at bounding box center [1019, 63] width 13 height 13
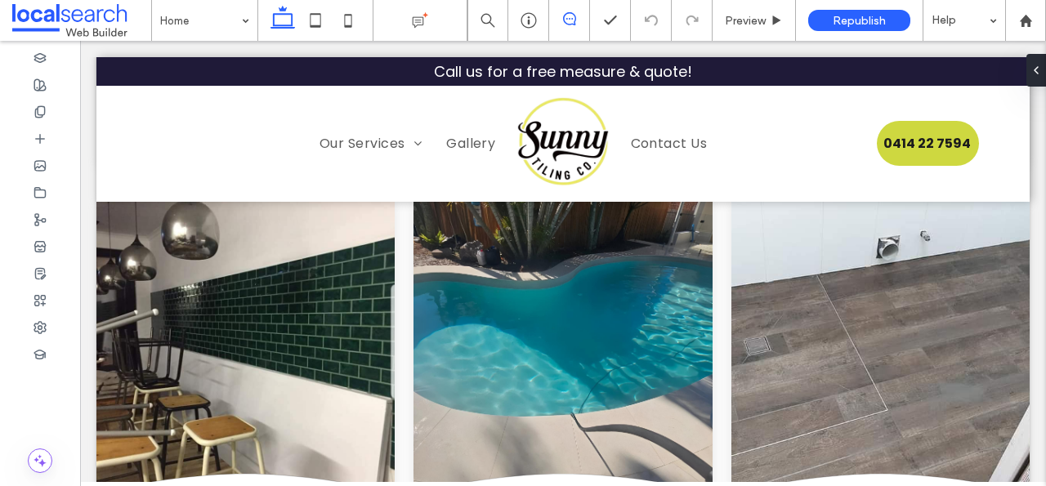
click at [564, 20] on icon at bounding box center [569, 18] width 13 height 13
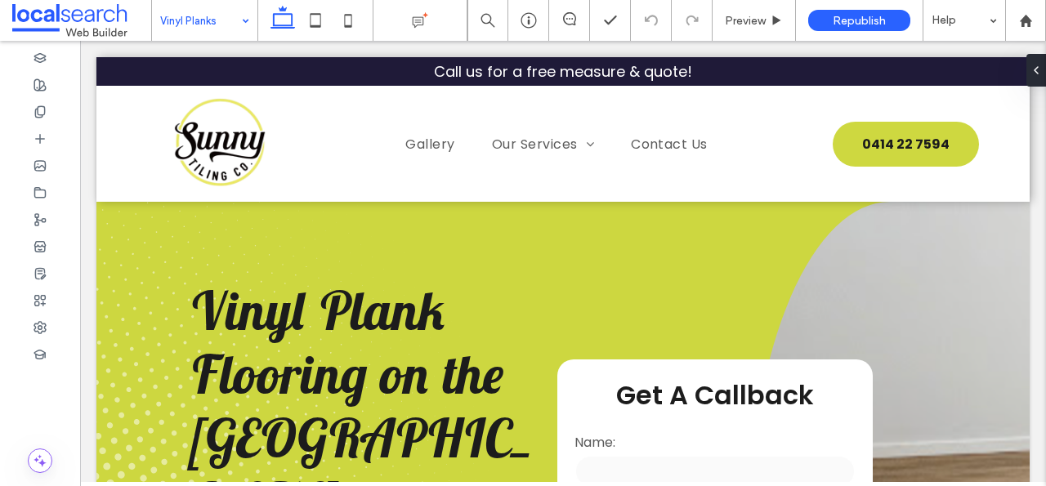
click at [219, 9] on input at bounding box center [200, 20] width 81 height 41
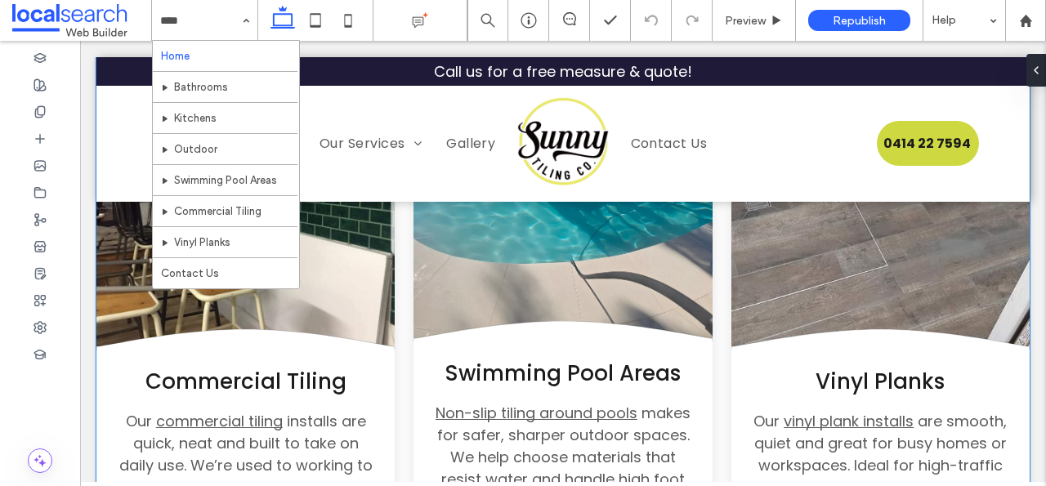
scroll to position [2646, 0]
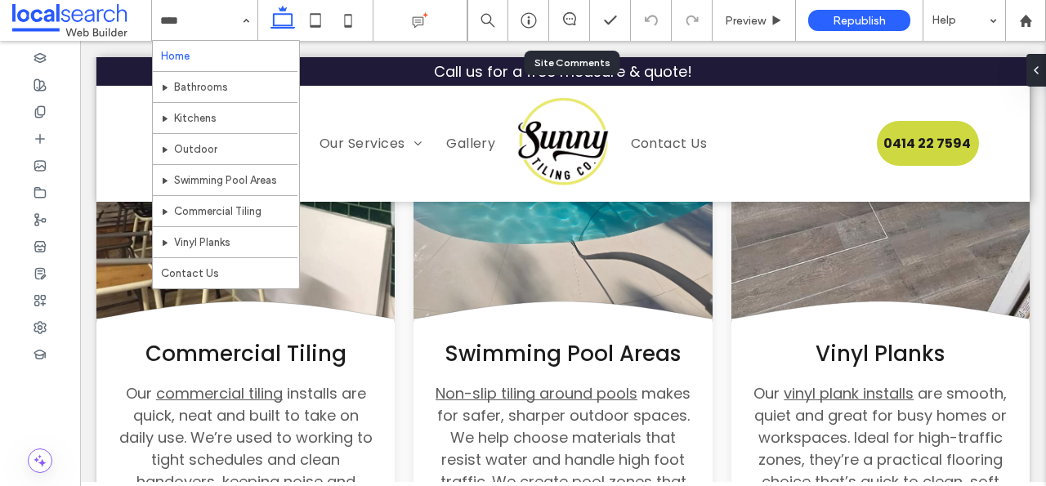
click at [572, 7] on div at bounding box center [569, 20] width 41 height 41
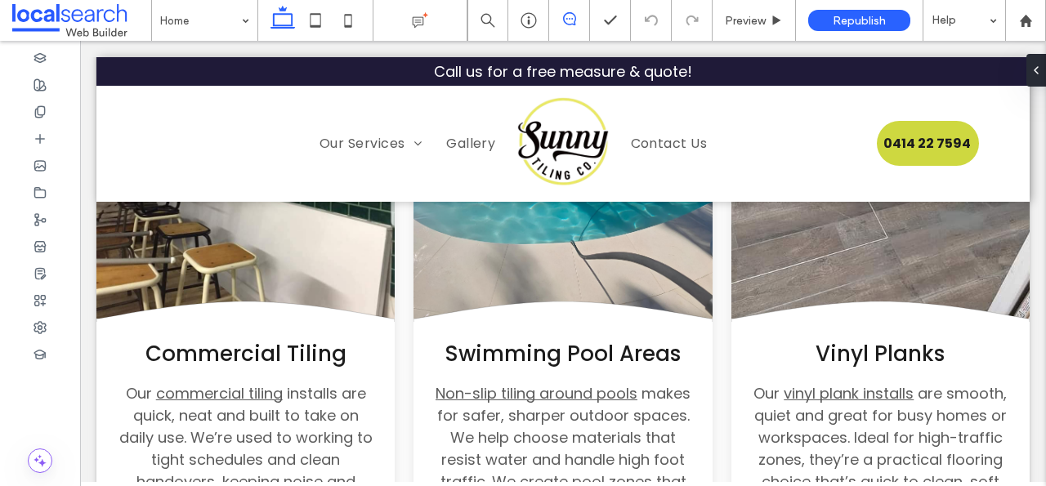
click at [573, 21] on icon at bounding box center [569, 18] width 13 height 13
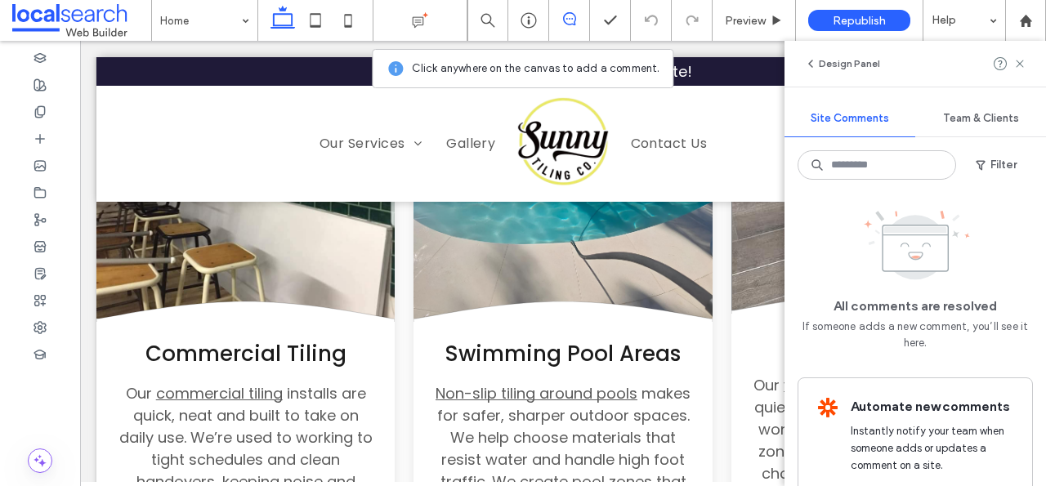
click at [743, 274] on link at bounding box center [880, 160] width 298 height 298
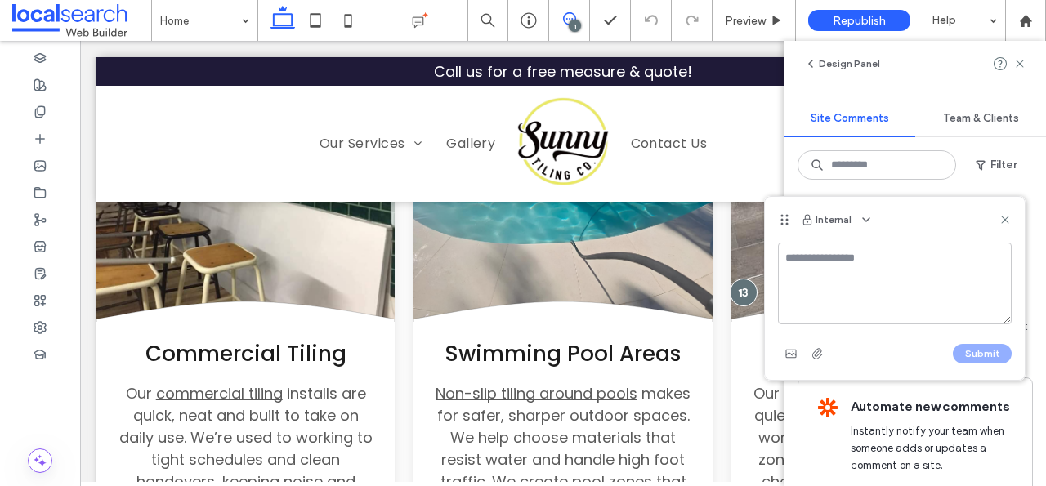
click at [788, 261] on textarea at bounding box center [895, 284] width 234 height 82
type textarea "*"
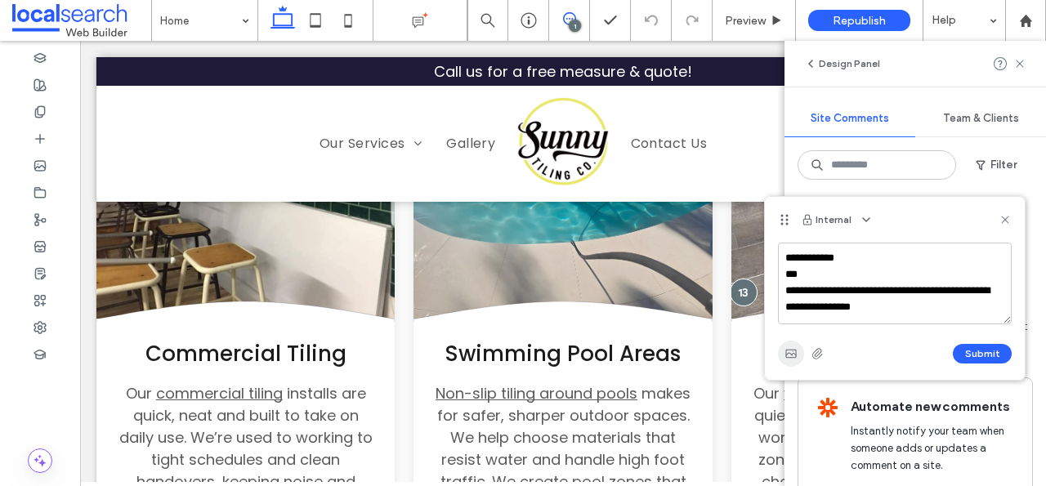
type textarea "**********"
click at [783, 356] on span "button" at bounding box center [791, 354] width 26 height 26
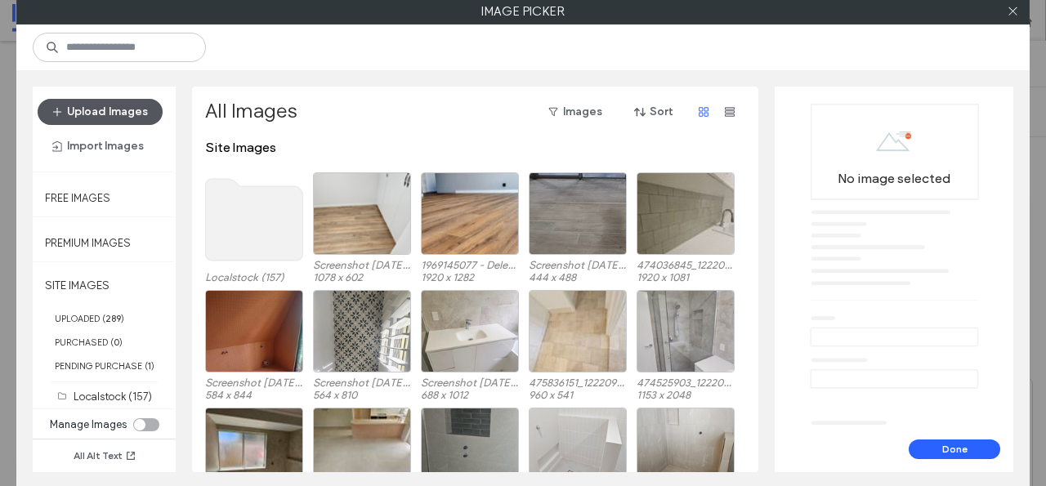
click at [138, 117] on button "Upload Images" at bounding box center [100, 112] width 125 height 26
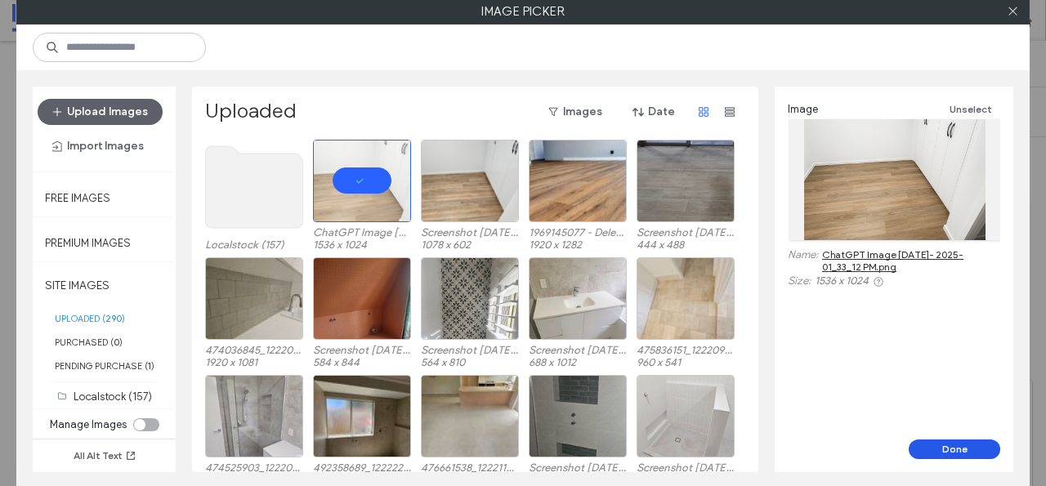
click at [976, 455] on button "Done" at bounding box center [953, 449] width 91 height 20
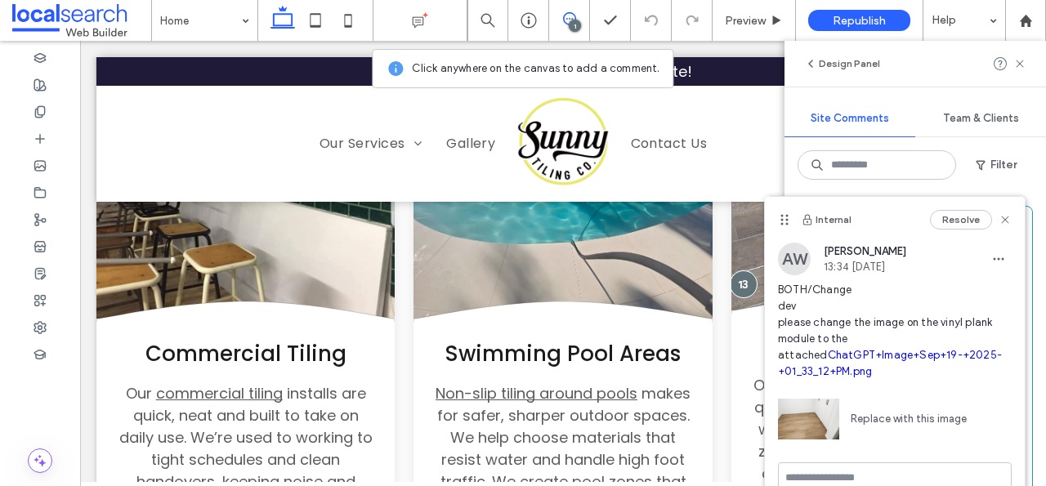
click at [753, 248] on link at bounding box center [880, 160] width 298 height 298
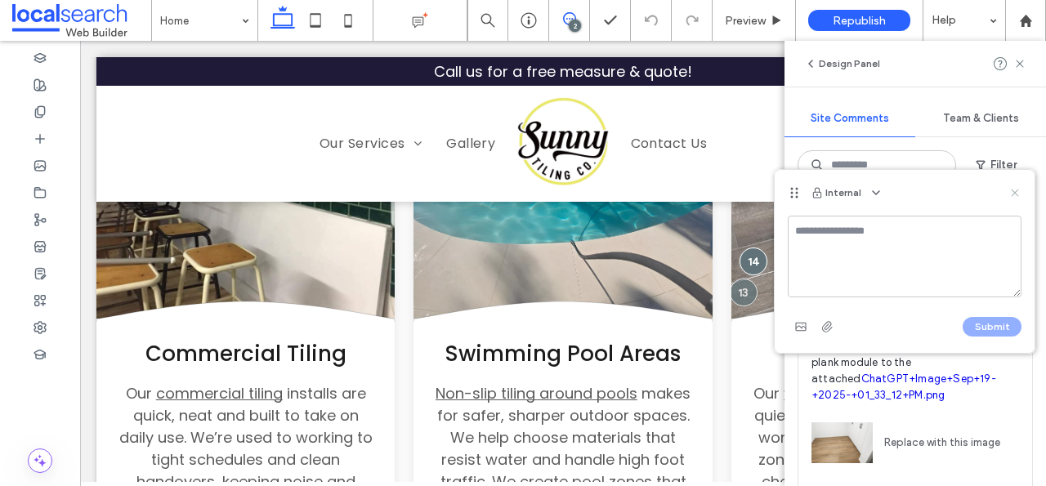
click at [1019, 191] on icon at bounding box center [1014, 192] width 13 height 13
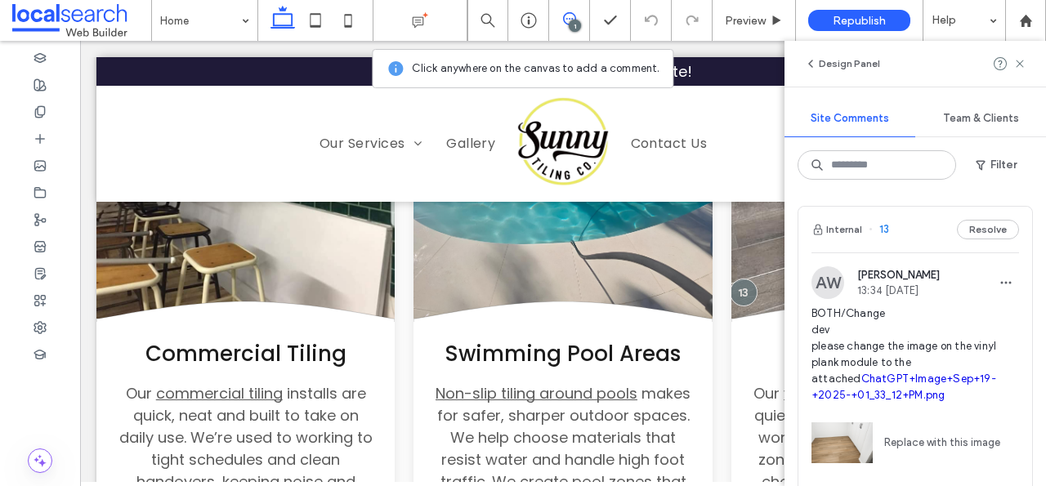
click at [575, 16] on icon at bounding box center [569, 18] width 13 height 13
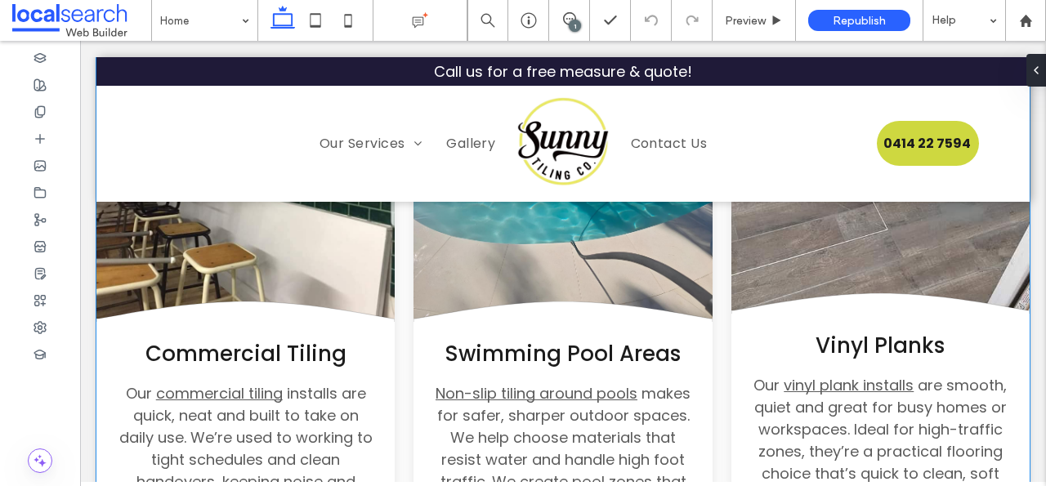
click at [852, 293] on icon at bounding box center [880, 303] width 298 height 20
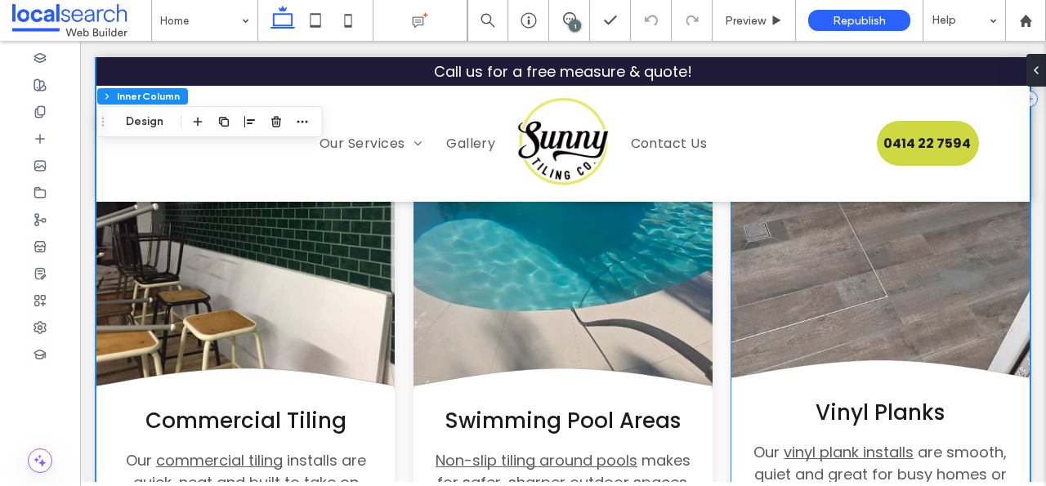
scroll to position [2559, 0]
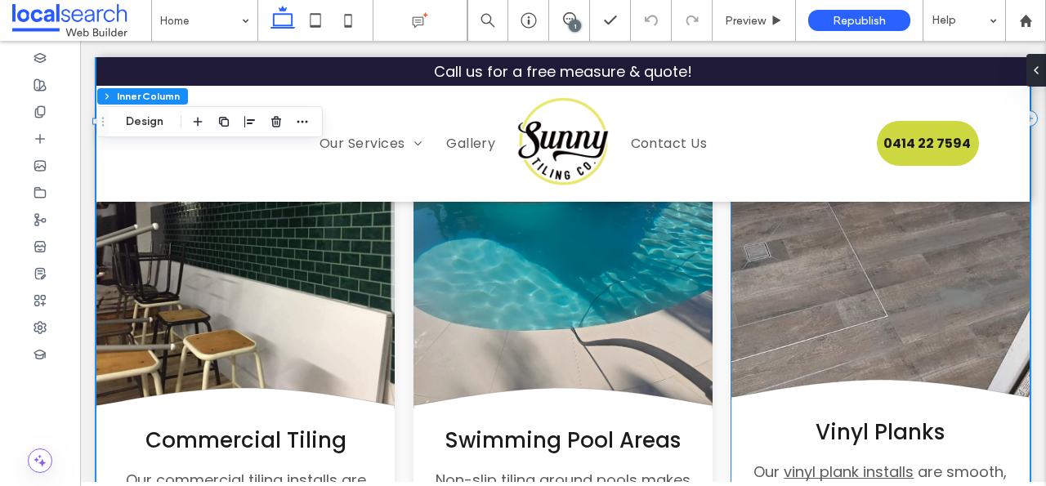
click at [824, 337] on link at bounding box center [880, 247] width 298 height 298
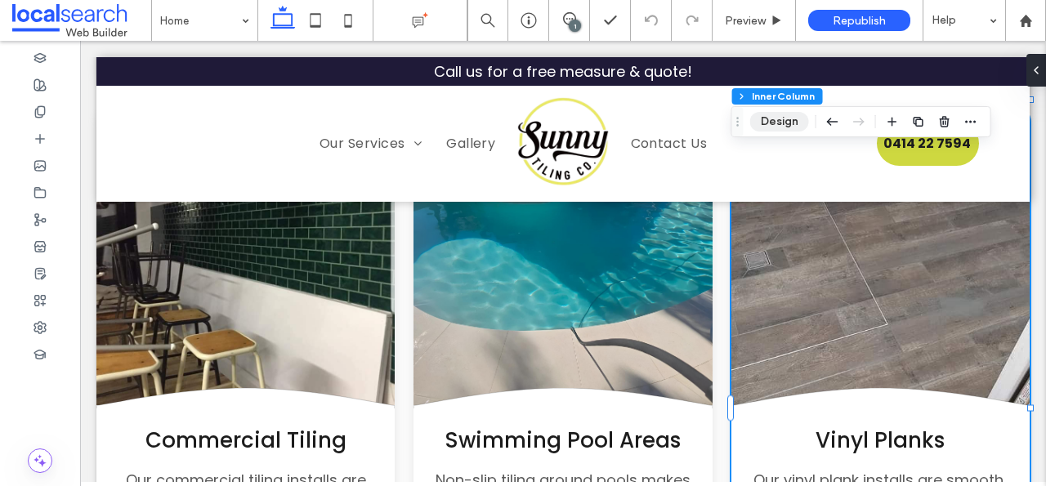
click at [791, 121] on button "Design" at bounding box center [779, 122] width 59 height 20
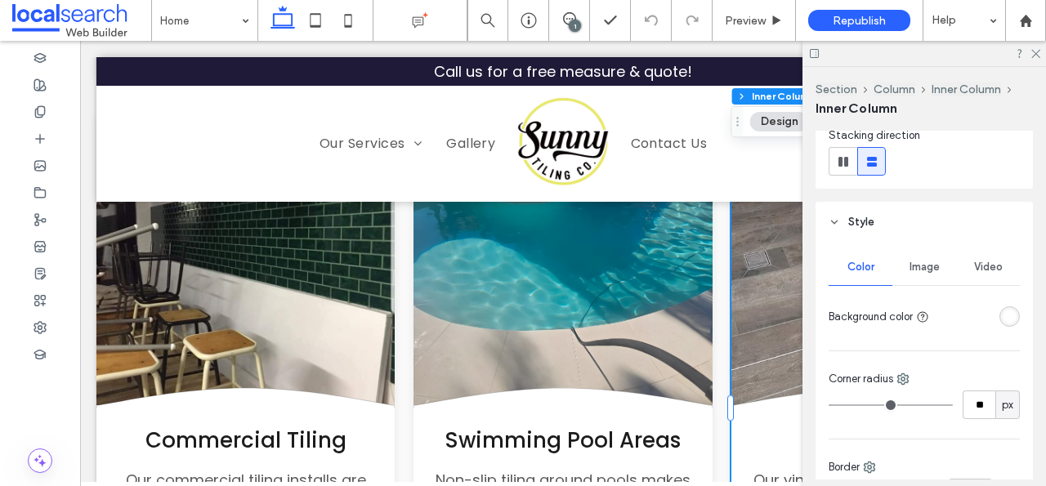
click at [911, 264] on span "Image" at bounding box center [924, 267] width 30 height 13
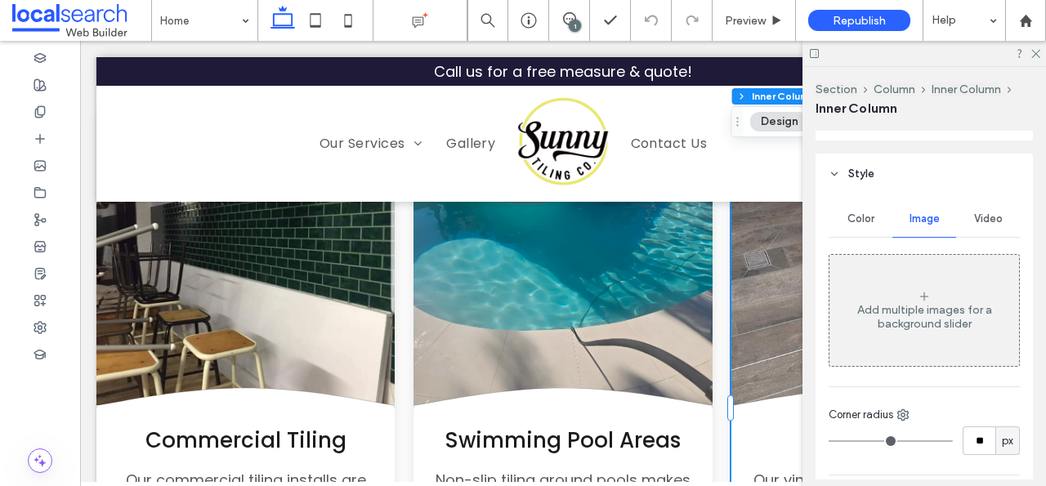
scroll to position [254, 0]
click at [43, 66] on div at bounding box center [40, 57] width 80 height 27
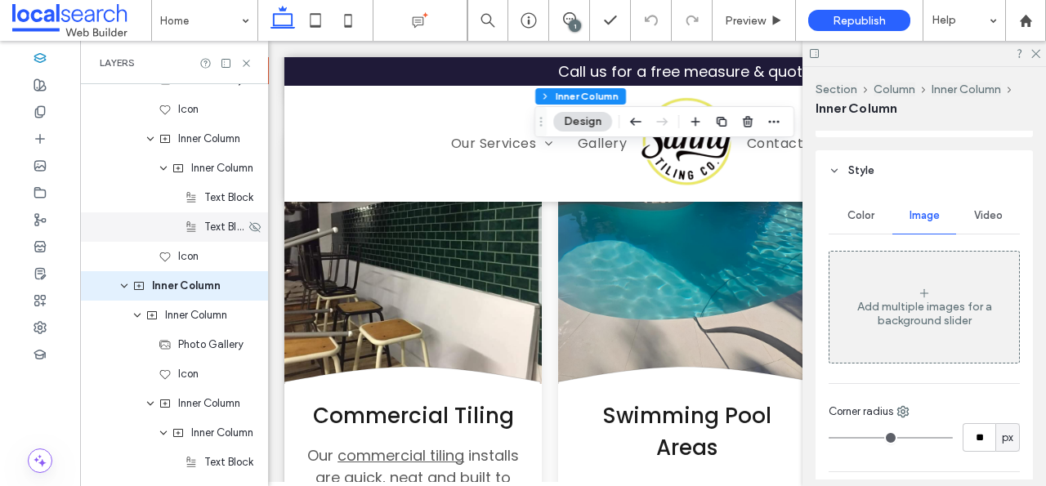
scroll to position [3372, 0]
click at [180, 325] on div "Inner Column" at bounding box center [174, 314] width 188 height 29
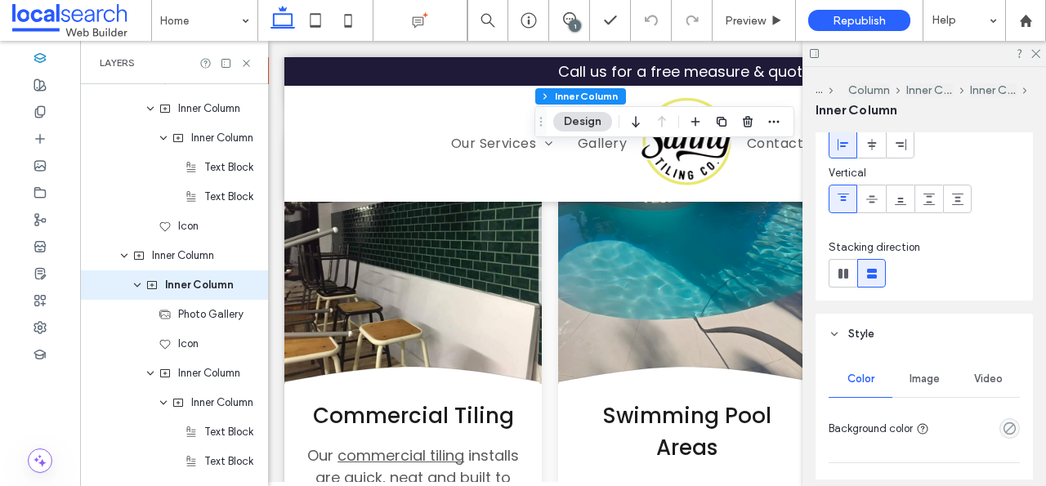
scroll to position [97, 0]
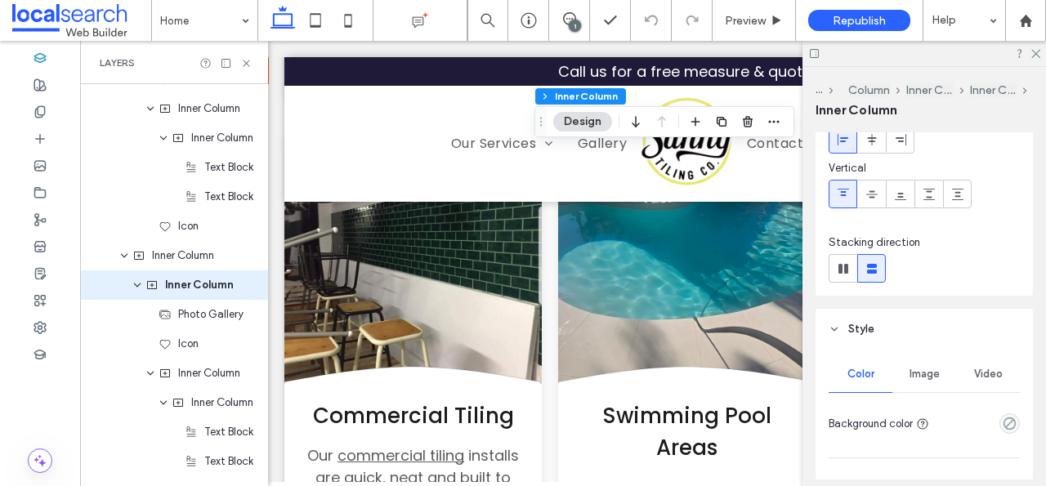
click at [925, 371] on span "Image" at bounding box center [924, 374] width 30 height 13
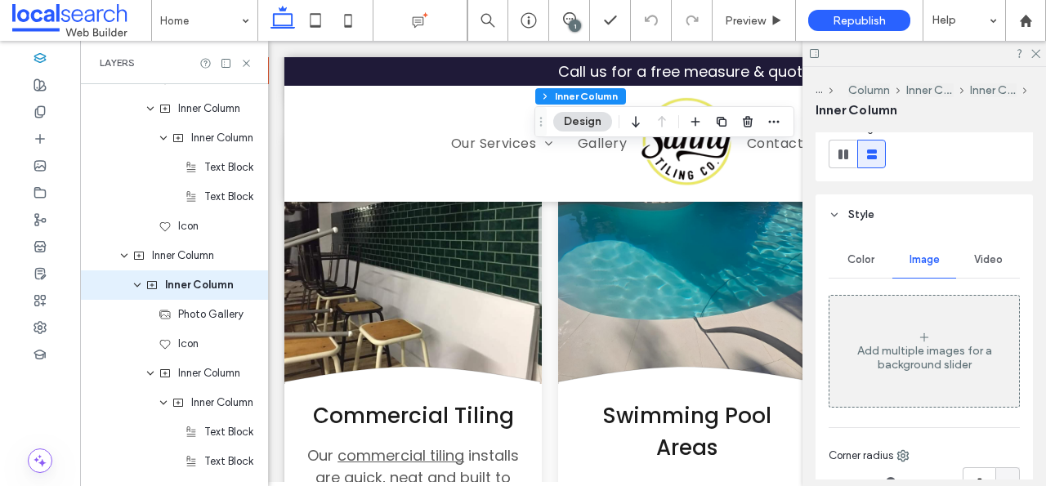
scroll to position [248, 0]
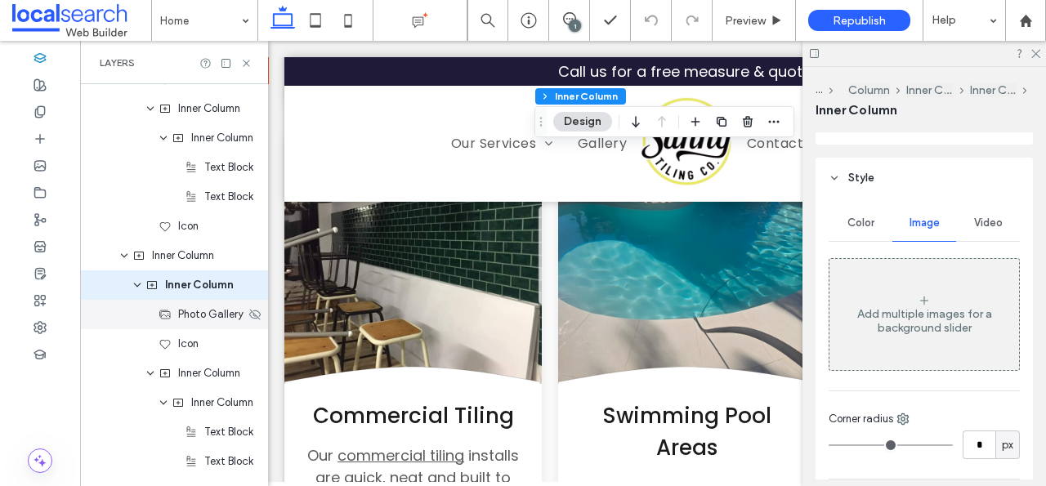
click at [207, 311] on span "Photo Gallery" at bounding box center [210, 314] width 65 height 16
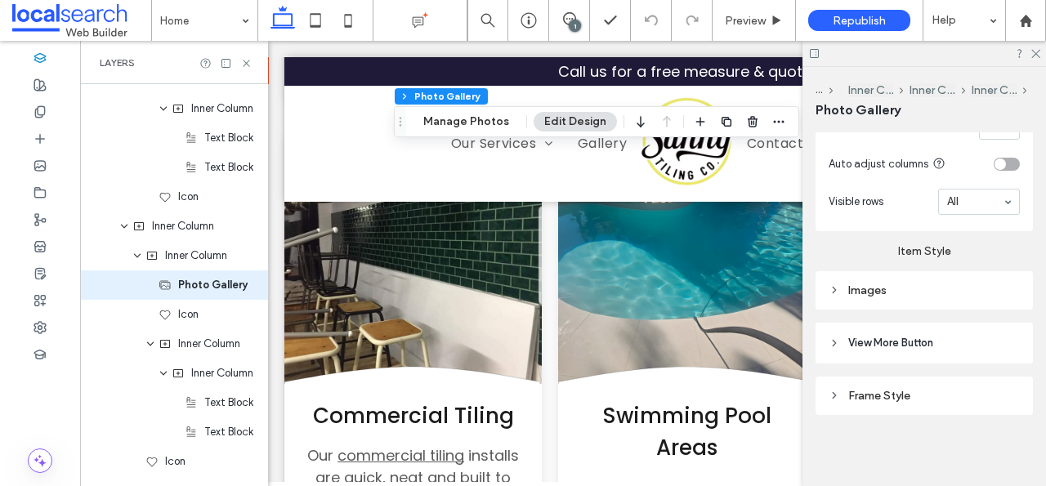
scroll to position [848, 0]
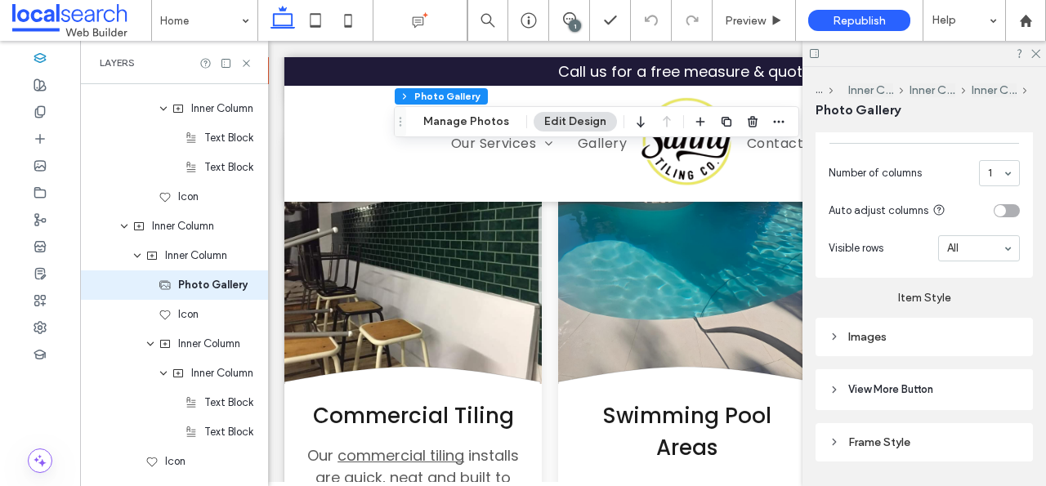
click at [873, 350] on div "Images" at bounding box center [923, 337] width 217 height 38
click at [880, 343] on div "Images" at bounding box center [923, 337] width 191 height 22
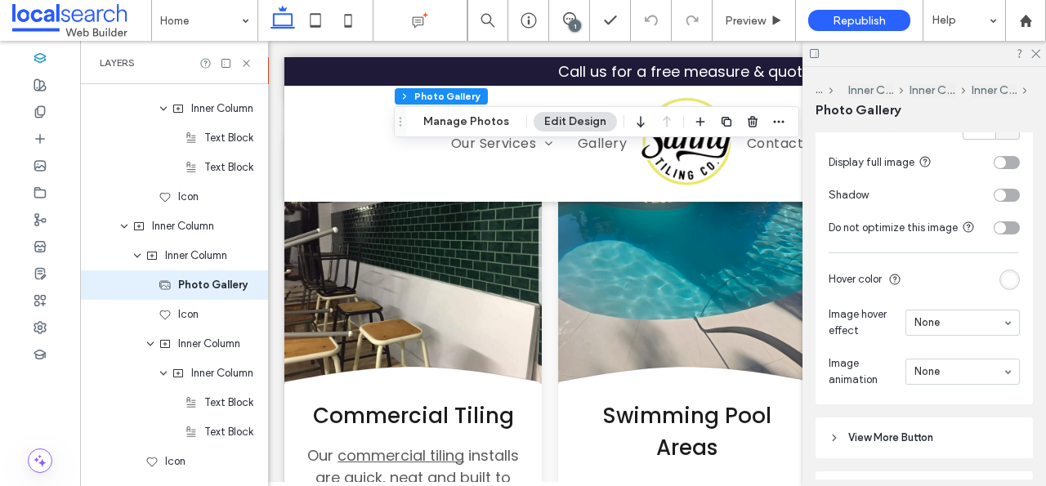
scroll to position [1320, 0]
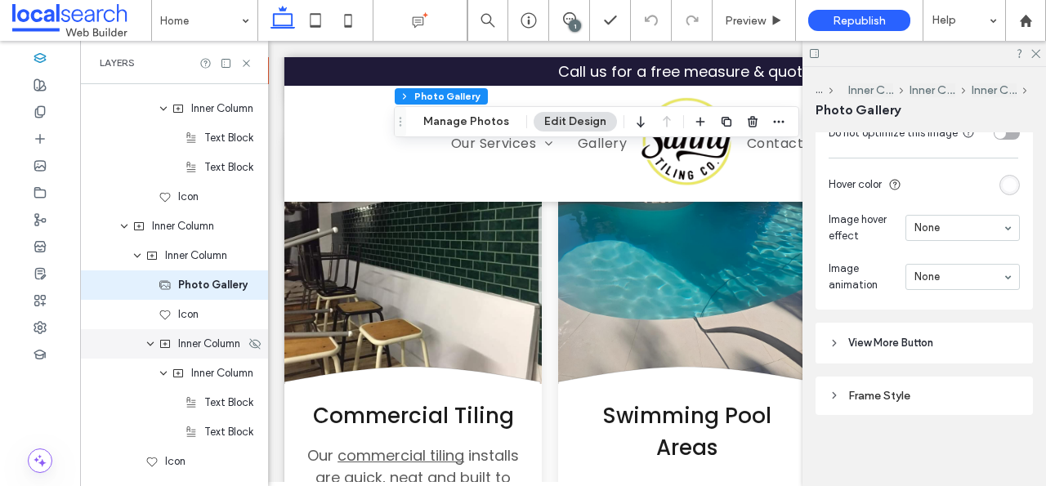
click at [204, 353] on div "Inner Column" at bounding box center [174, 343] width 188 height 29
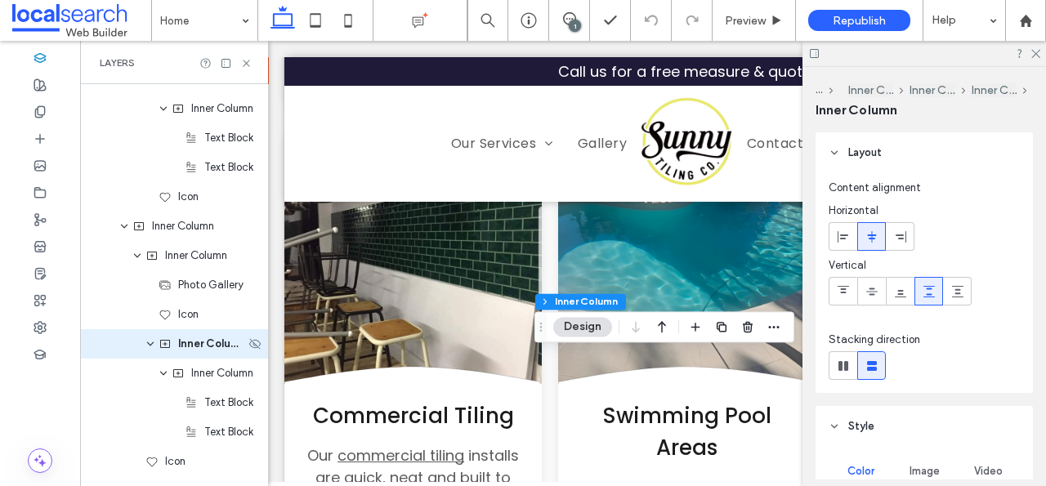
scroll to position [3490, 0]
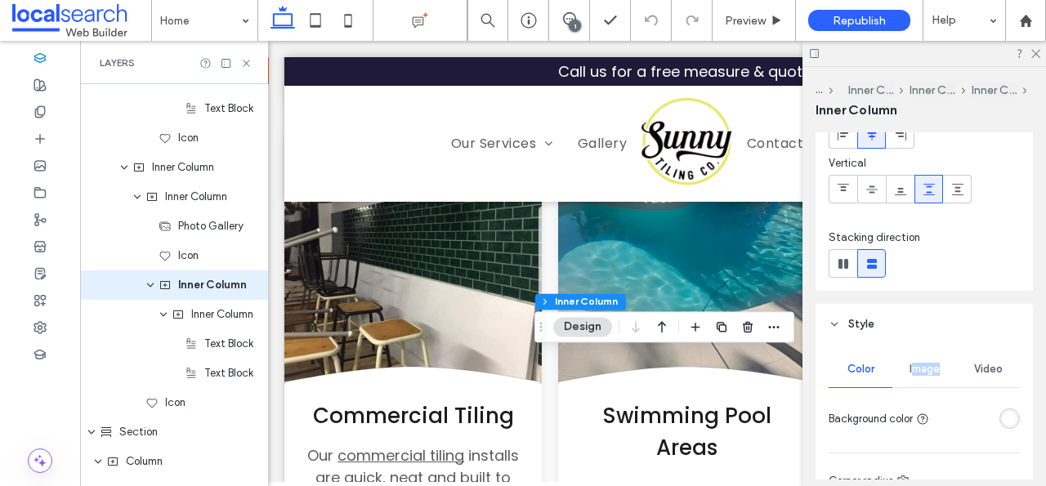
click at [913, 375] on div "Image" at bounding box center [924, 369] width 64 height 36
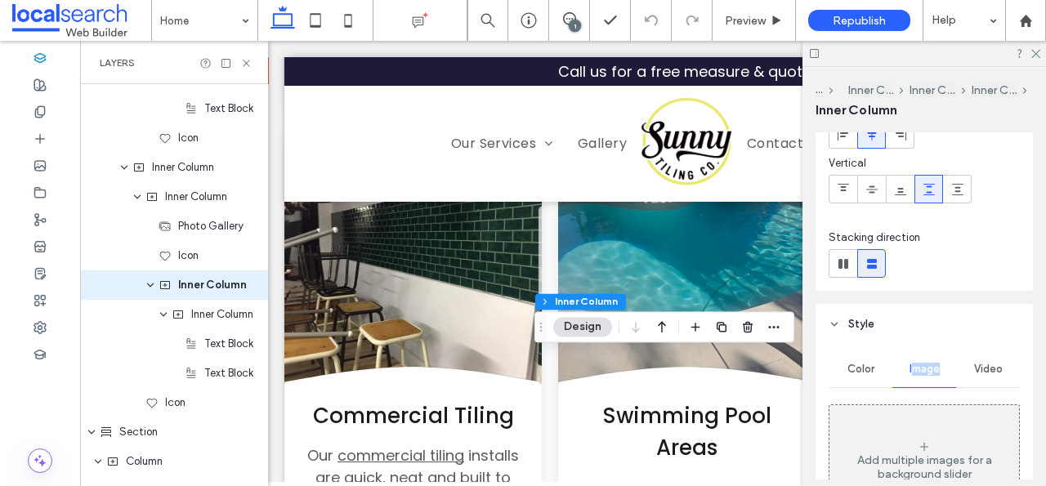
scroll to position [115, 0]
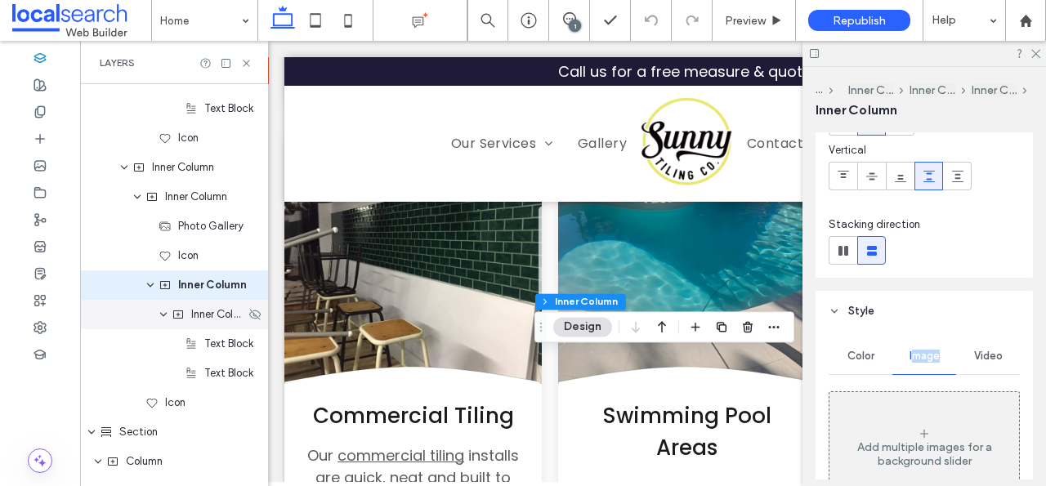
click at [204, 314] on span "Inner Column" at bounding box center [218, 314] width 54 height 16
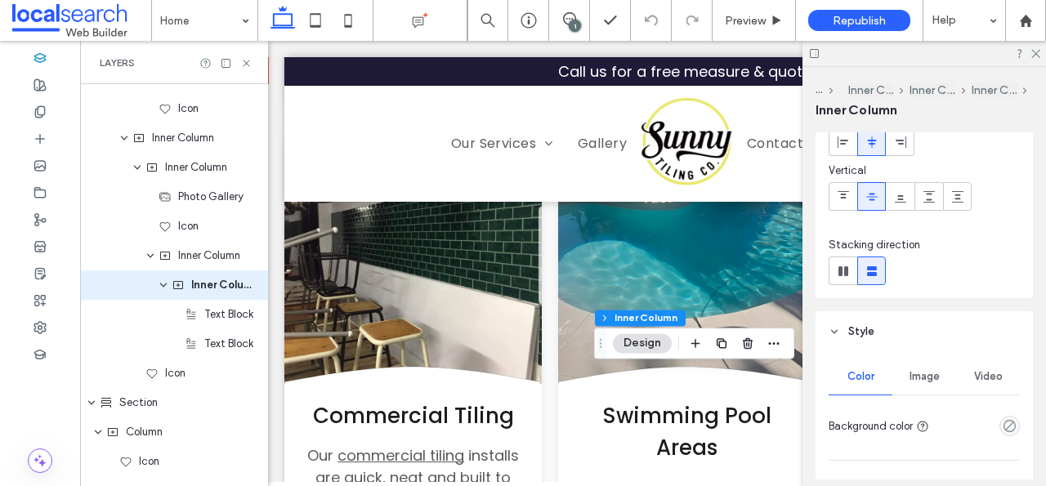
click at [936, 390] on div "Image" at bounding box center [924, 377] width 64 height 36
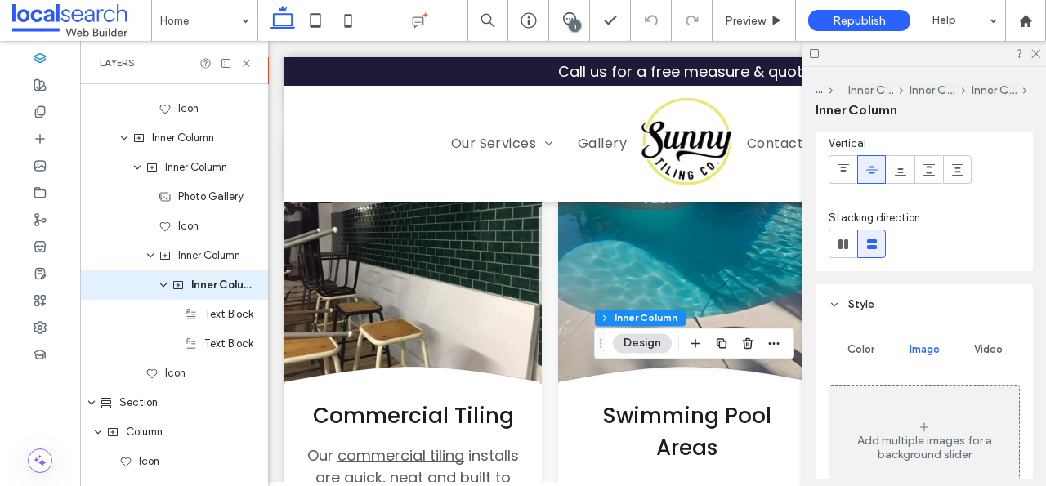
scroll to position [124, 0]
click at [1037, 56] on icon at bounding box center [1034, 52] width 11 height 11
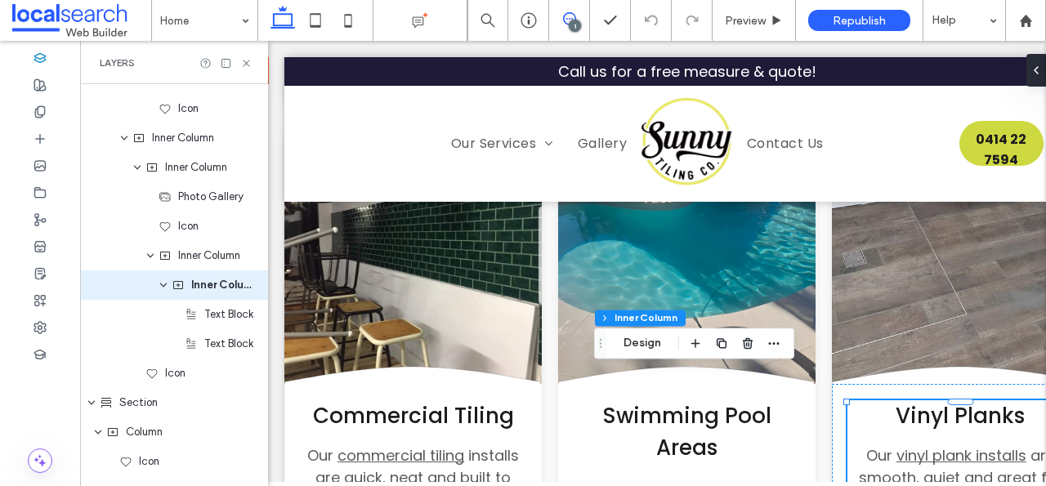
click at [566, 19] on use at bounding box center [569, 18] width 13 height 13
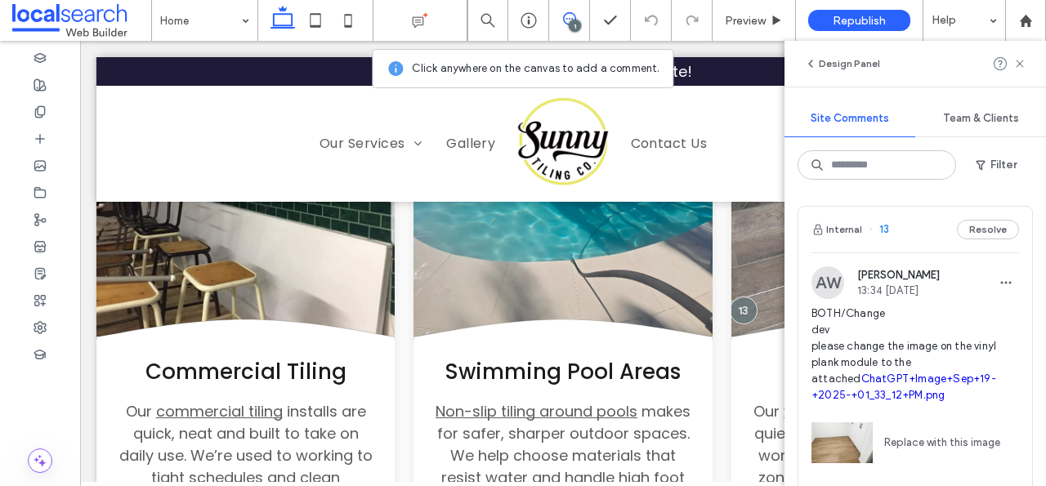
scroll to position [2559, 0]
